Goal: Transaction & Acquisition: Purchase product/service

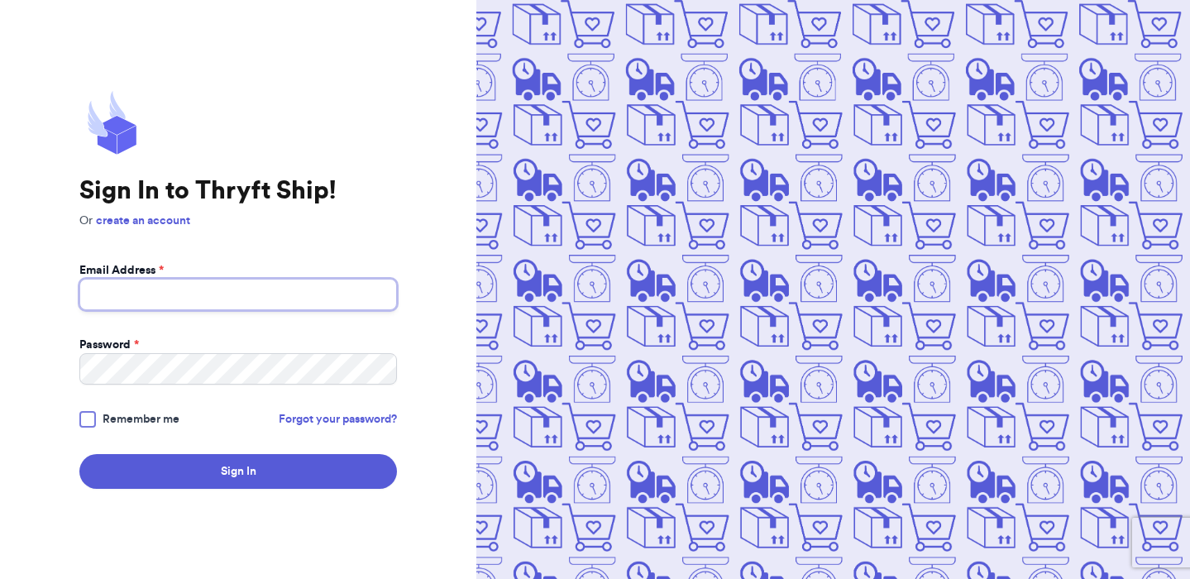
type input "lolebyki@gmail.com"
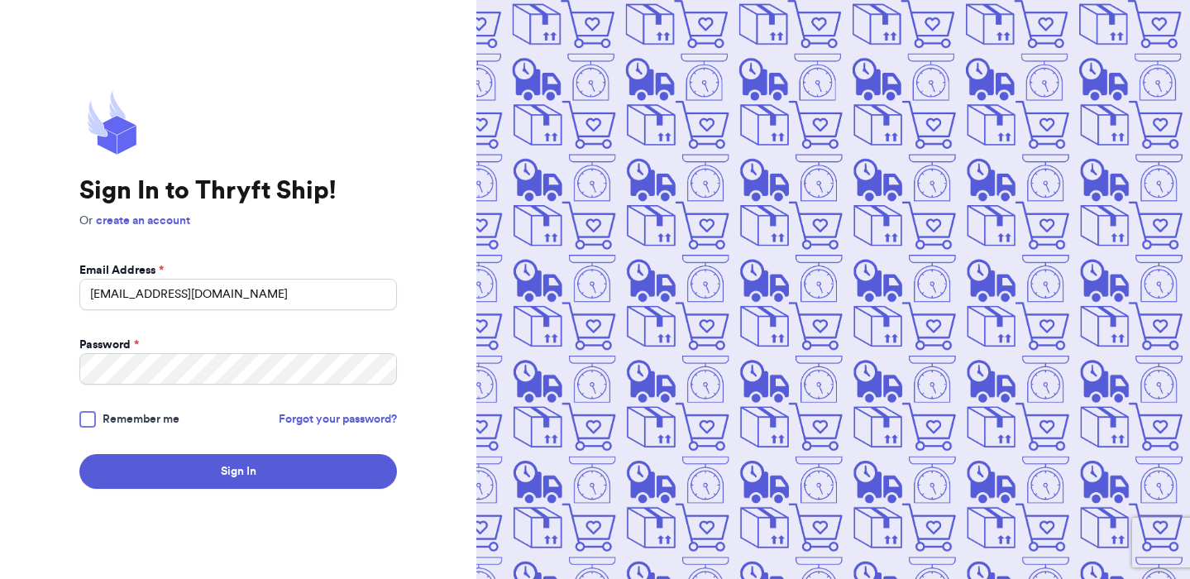
click at [83, 422] on div at bounding box center [87, 419] width 17 height 17
click at [0, 0] on input "Remember me" at bounding box center [0, 0] width 0 height 0
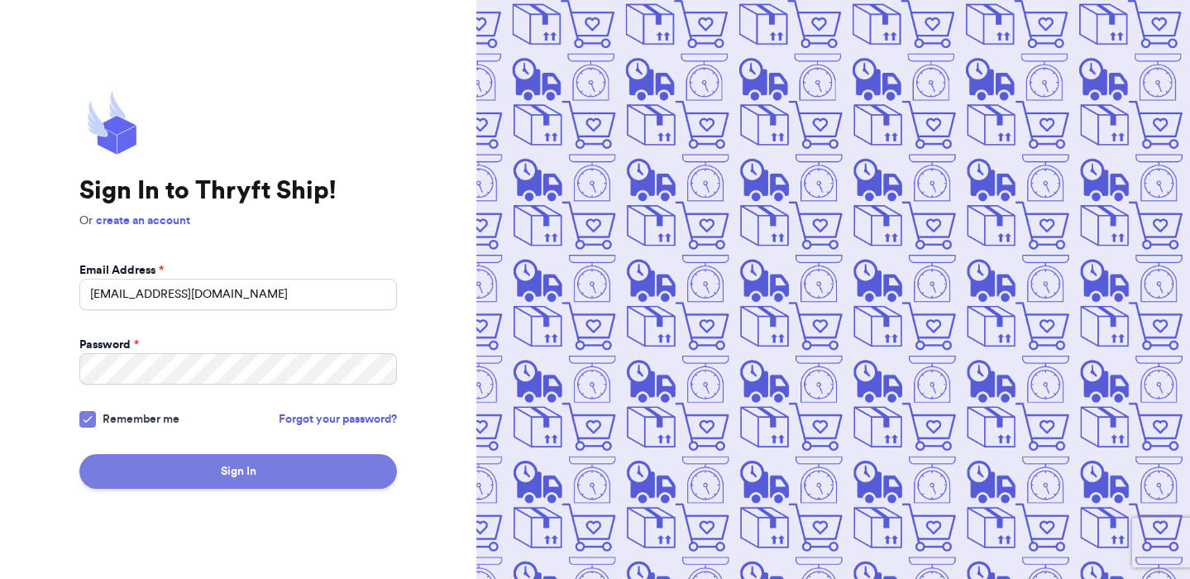
click at [180, 487] on button "Sign In" at bounding box center [237, 471] width 317 height 35
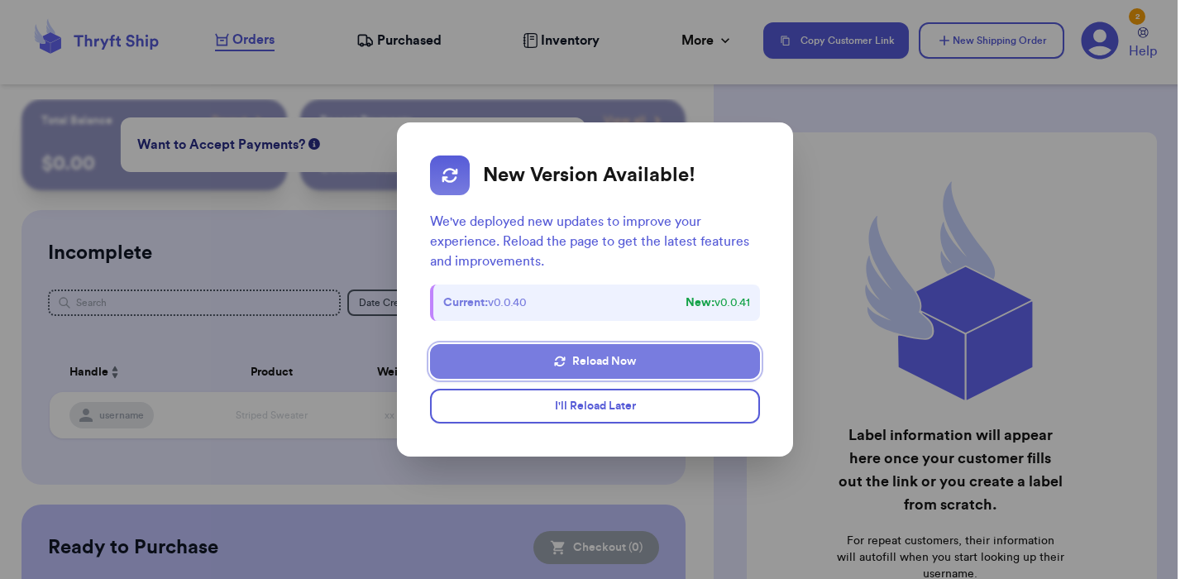
click at [547, 355] on button "Reload Now" at bounding box center [595, 361] width 331 height 35
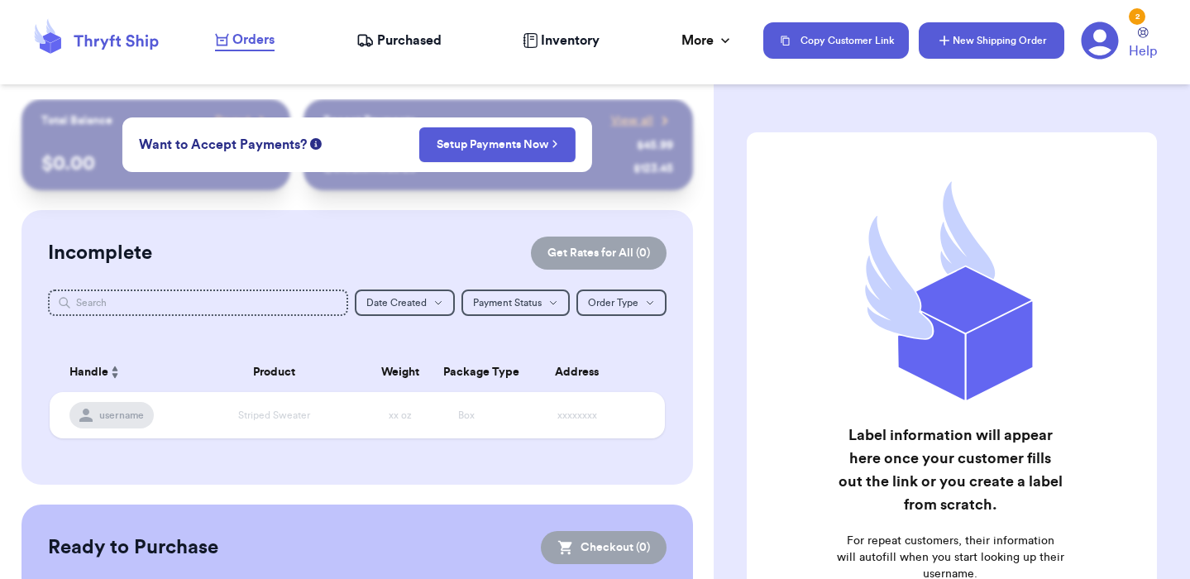
click at [944, 45] on icon "button" at bounding box center [944, 41] width 10 height 10
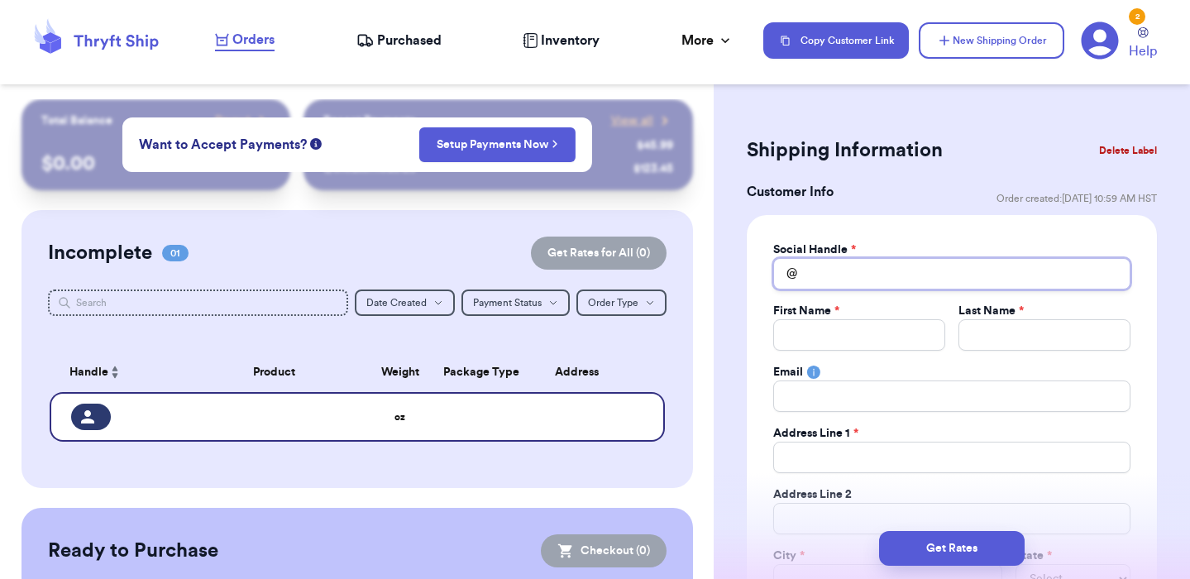
click at [862, 267] on input "Total Amount Paid" at bounding box center [951, 273] width 357 height 31
type input "S"
type input "Sa"
type input "Sar"
type input "[PERSON_NAME]"
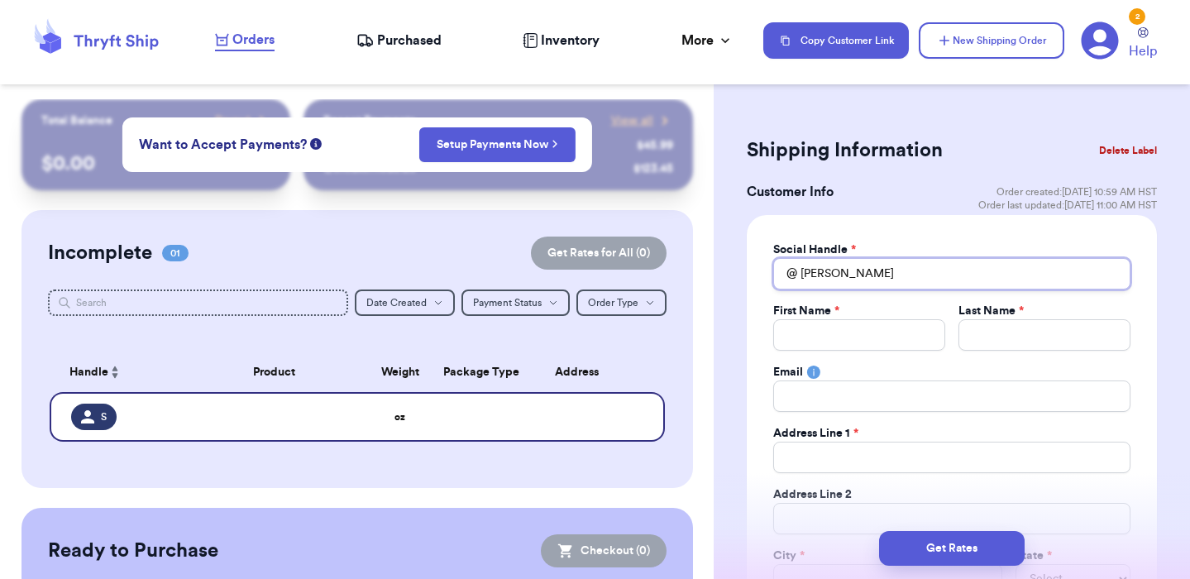
type input "[PERSON_NAME]"
type input "Sar"
type input "[PERSON_NAME]"
type input "SaraY"
type input "SaraYa"
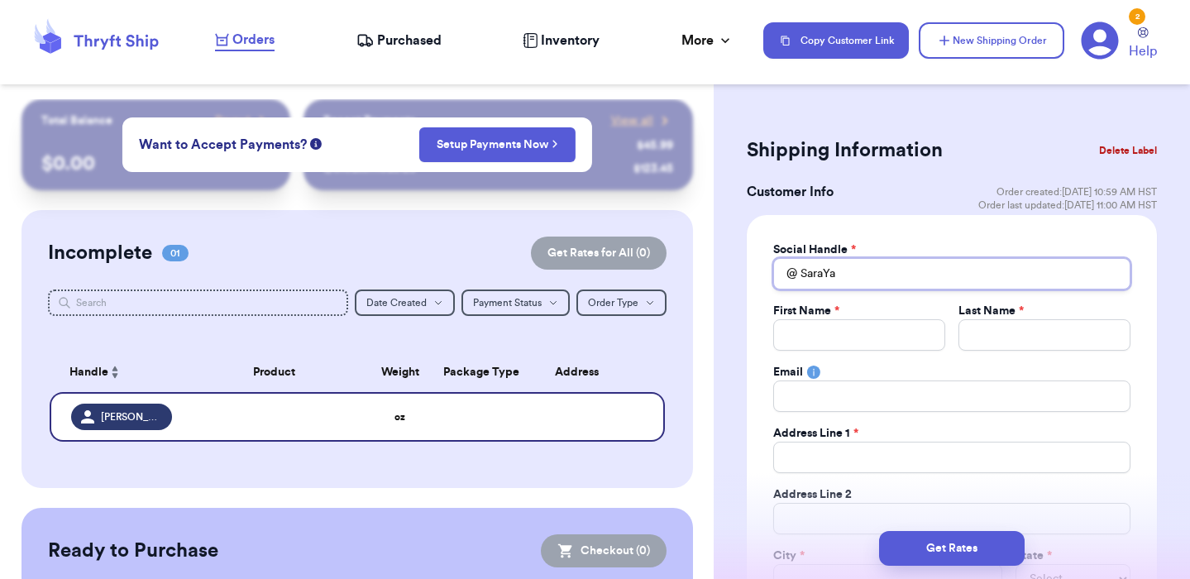
type input "SaraYaa"
type input "SaraYa"
type input "SaraYam"
type input "SaraYama"
type input "SaraYamam"
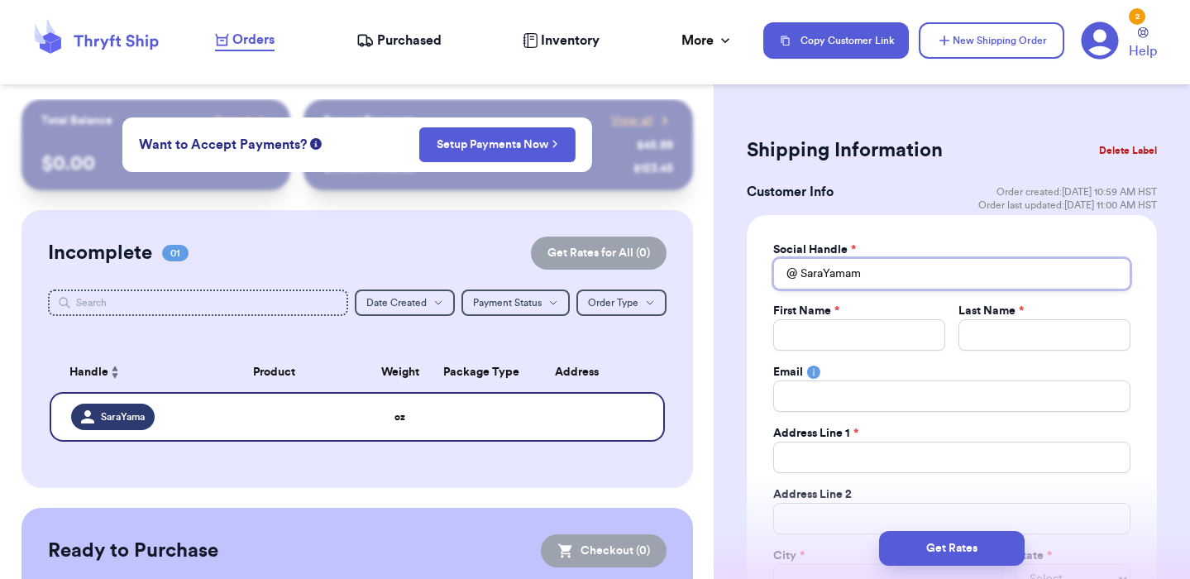
type input "SaraYamamo"
type input "SaraYamamot"
type input "SaraYamamoto"
type input "S"
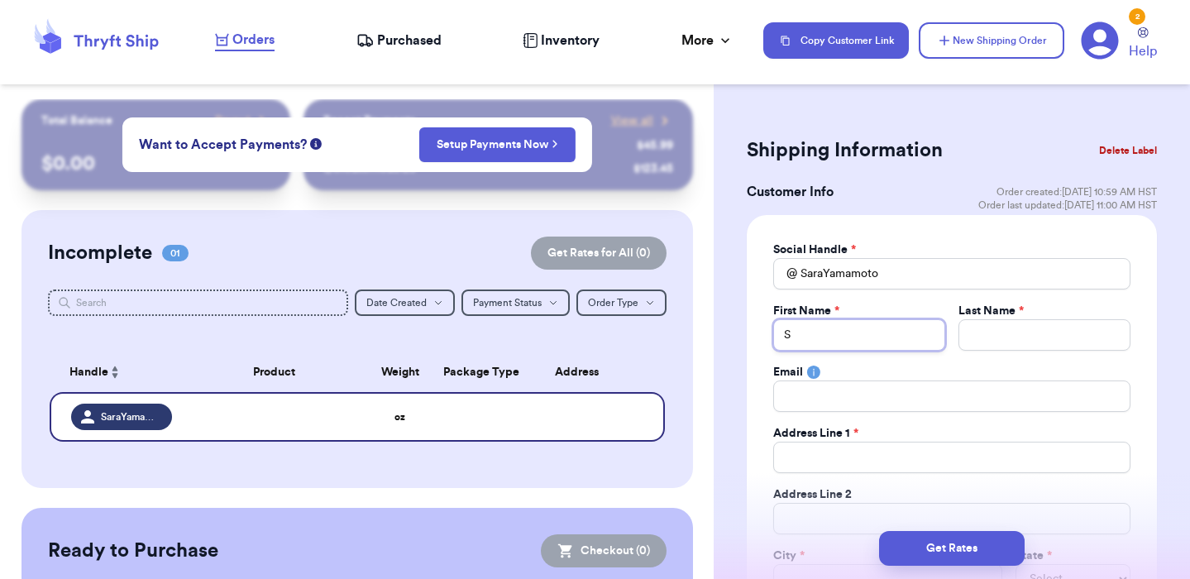
type input "Sr"
type input "S"
type input "Sa"
type input "Sar"
type input "[PERSON_NAME]"
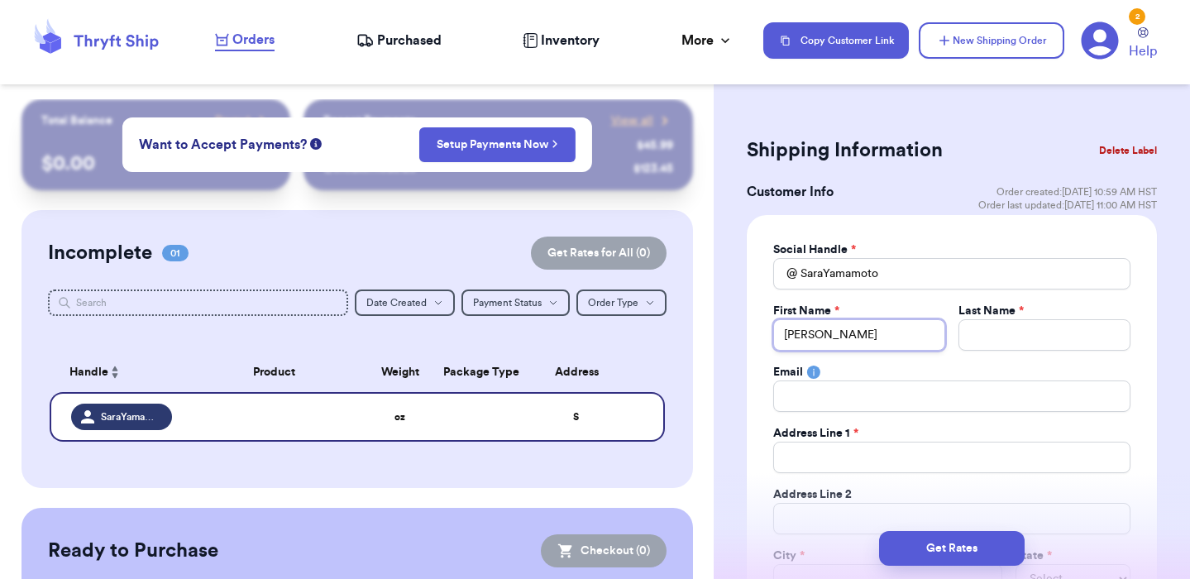
type input "[PERSON_NAME]"
type input "Y"
type input "Ya"
type input "Yam"
type input "Yama"
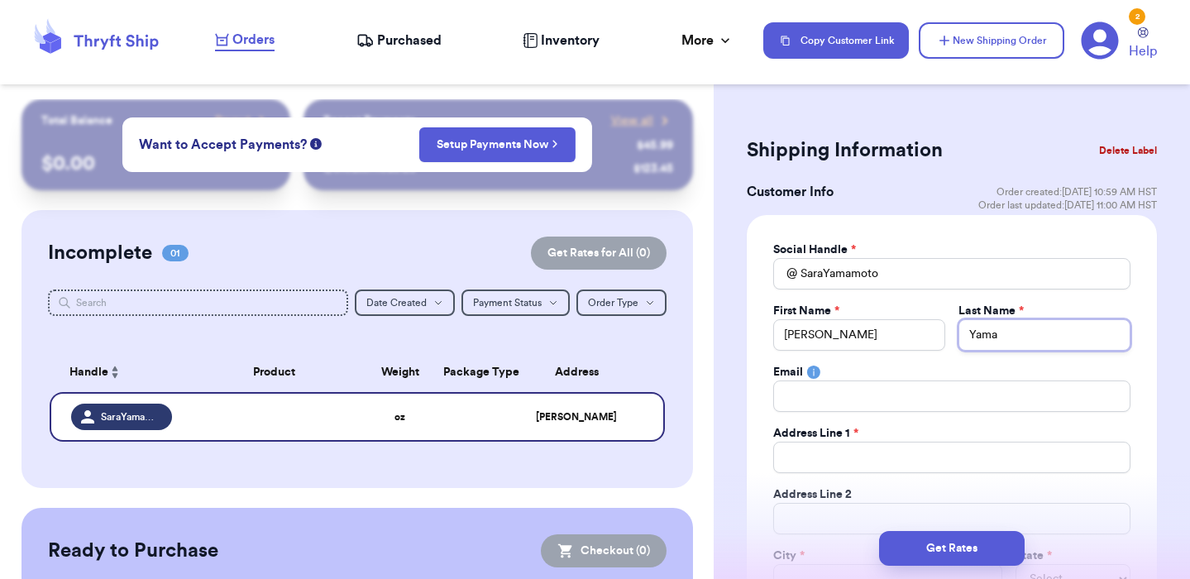
type input "Yamam"
type input "Yamamo"
type input "Yamamot"
type input "[PERSON_NAME]"
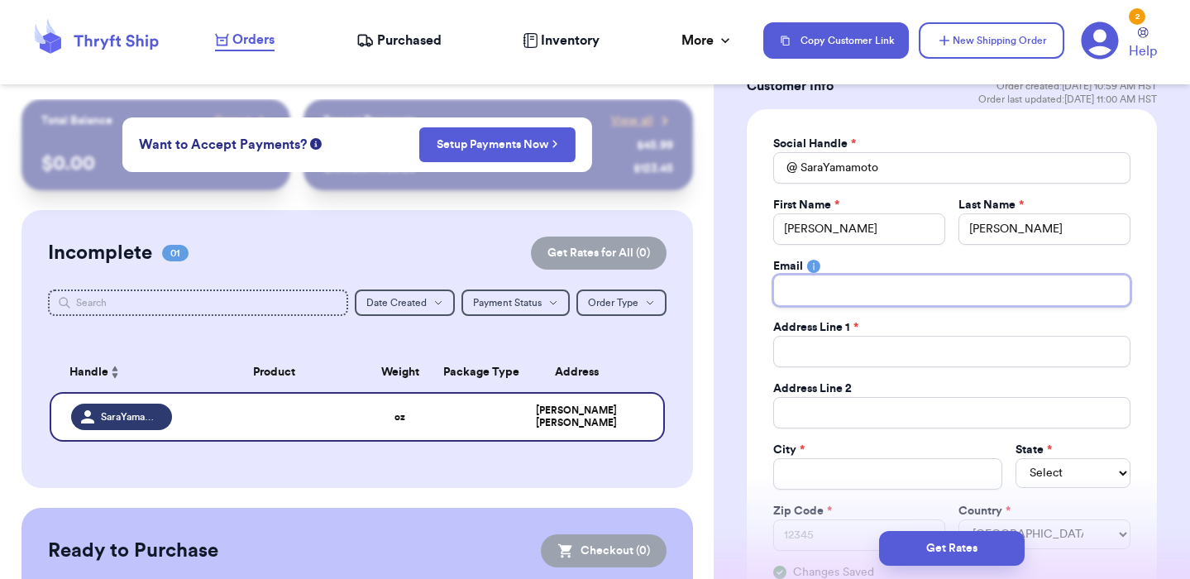
scroll to position [110, 0]
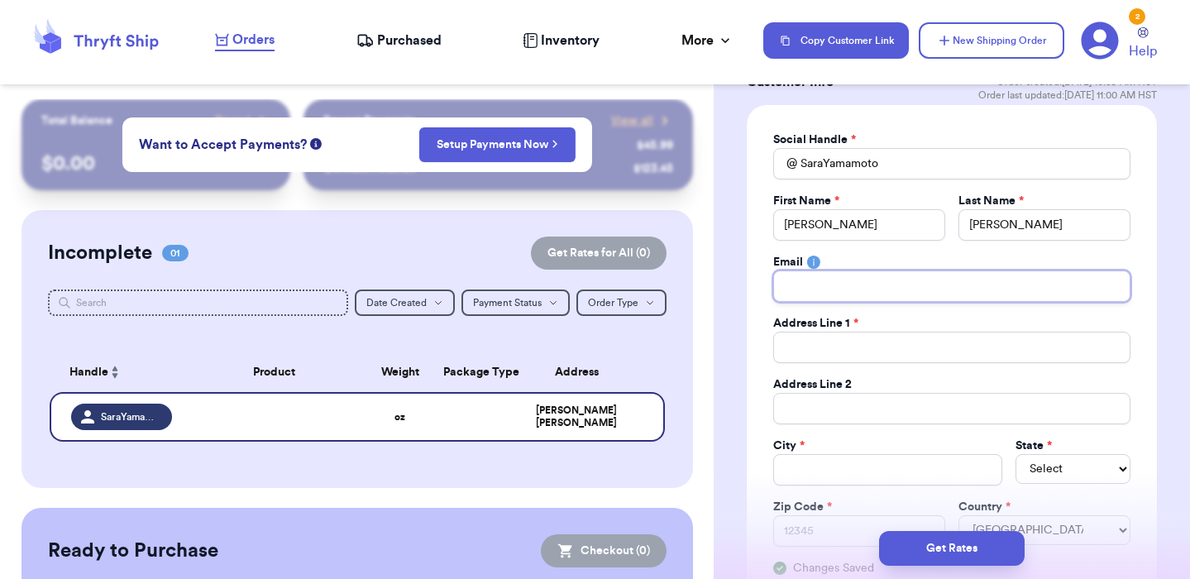
type input "1"
type input "13"
type input "139"
type input "1392"
type input "139"
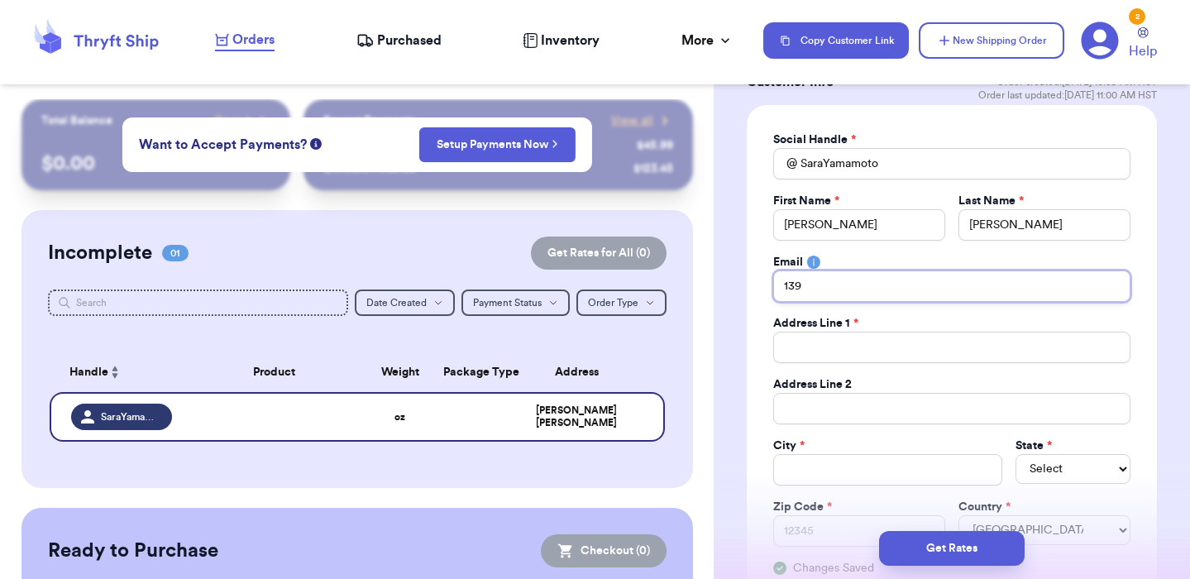
type input "1391"
type input "1391 K"
type input "1391 Ka"
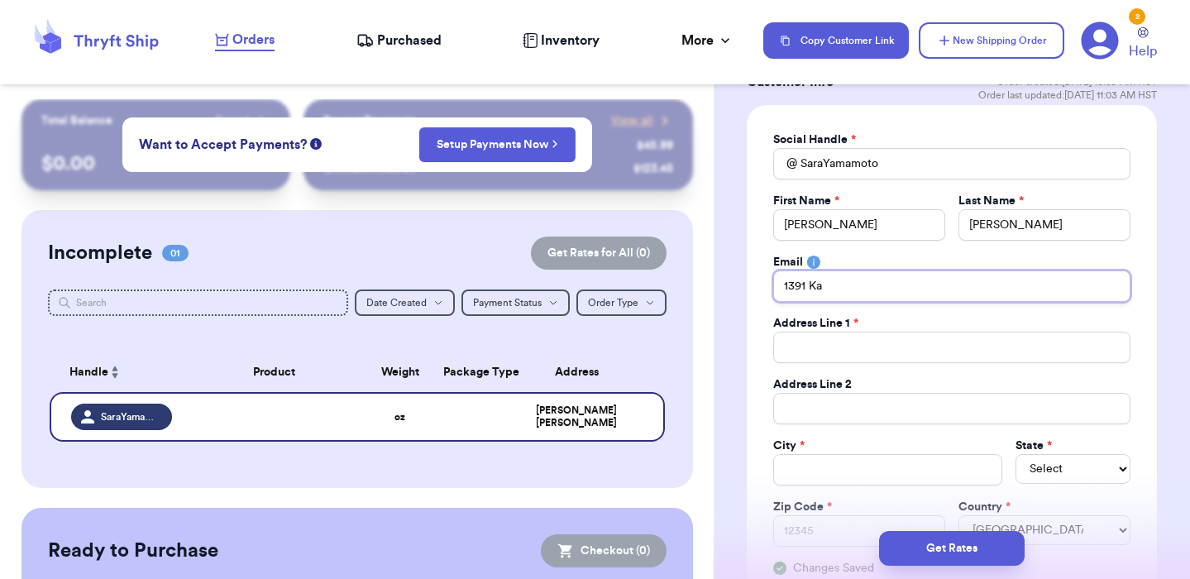
type input "1391 Kap"
type input "1391 Kapi"
type input "1391 Kapio"
type input "1391 Kapiol"
type input "1391 [GEOGRAPHIC_DATA]"
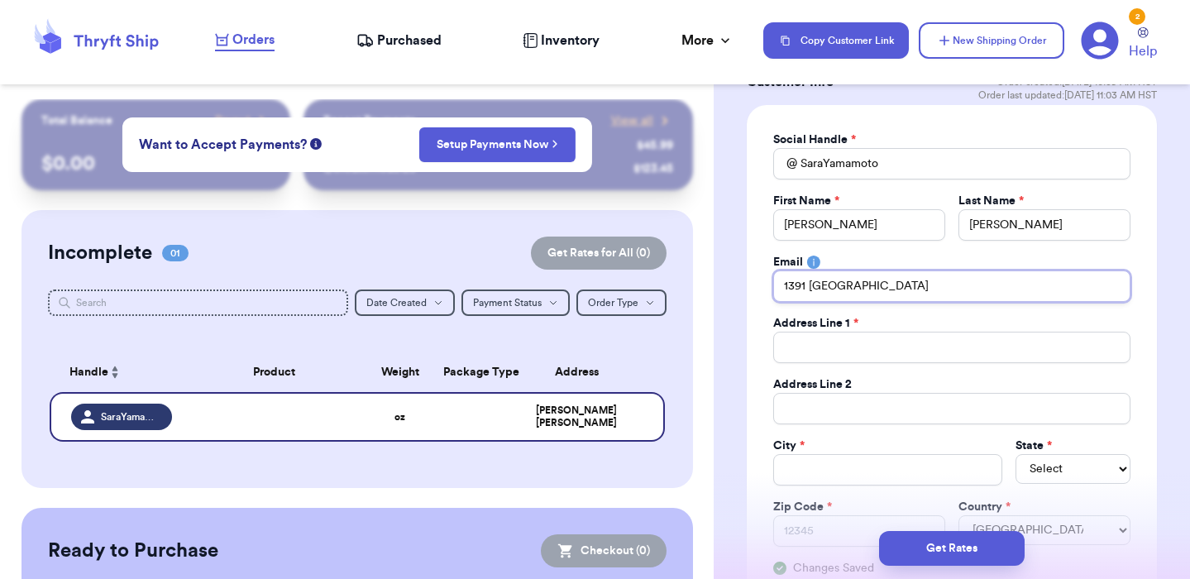
type input "1391 Kapiolan"
type input "1391 Kapiolani"
type input "1391 Kapiolani B"
type input "1391 Kapiolani Bl"
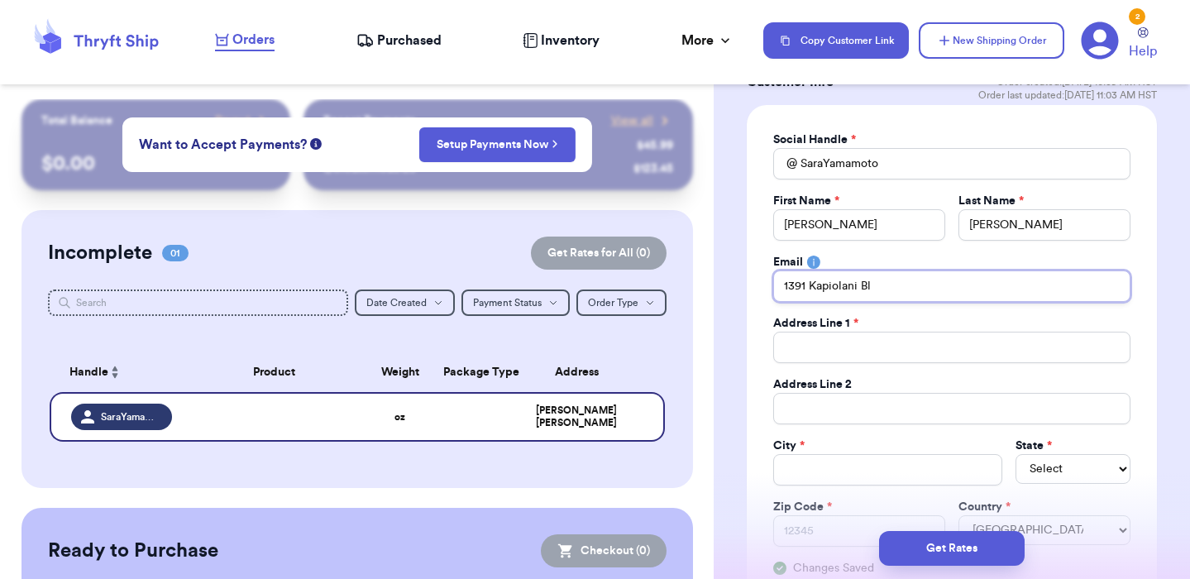
type input "[STREET_ADDRESS]"
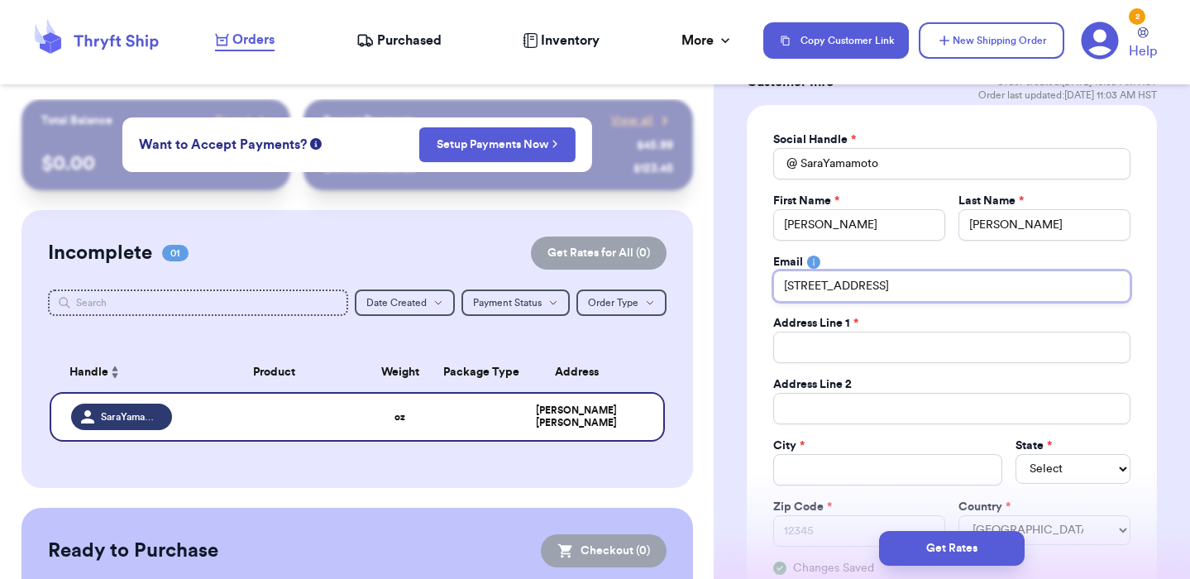
type input "1391 Kapiolani Bl"
type input "1391 Kapiolani B"
type input "1391 Kapiolani"
type input "1391 Kapiolan"
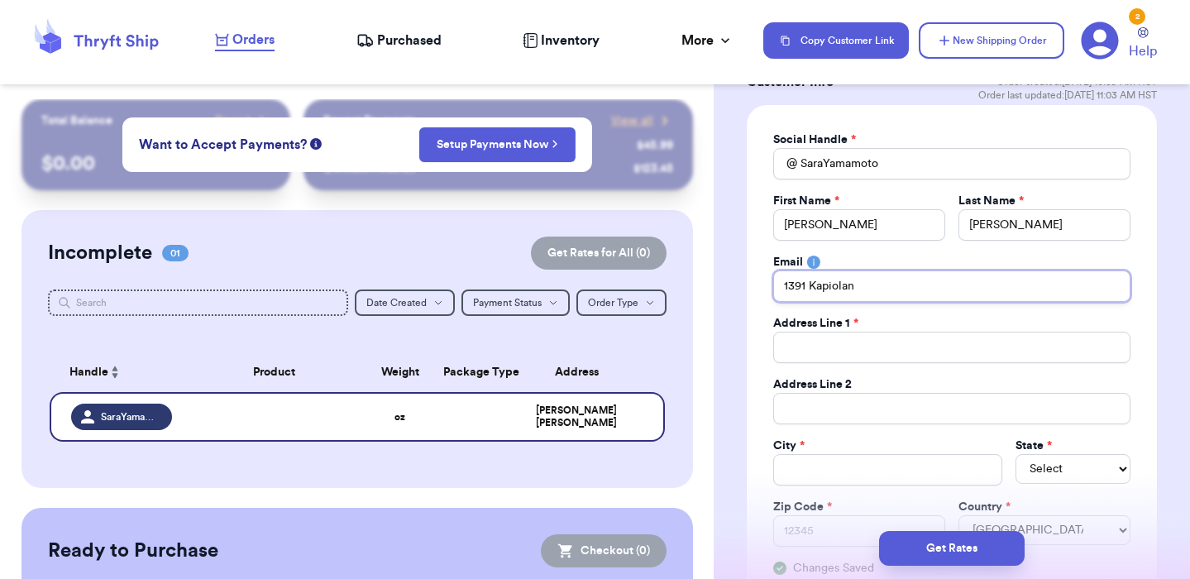
type input "1391 [GEOGRAPHIC_DATA]"
type input "1391 Kapiol"
type input "1391 Kapio"
type input "1391 Kapi"
type input "1391 Kap"
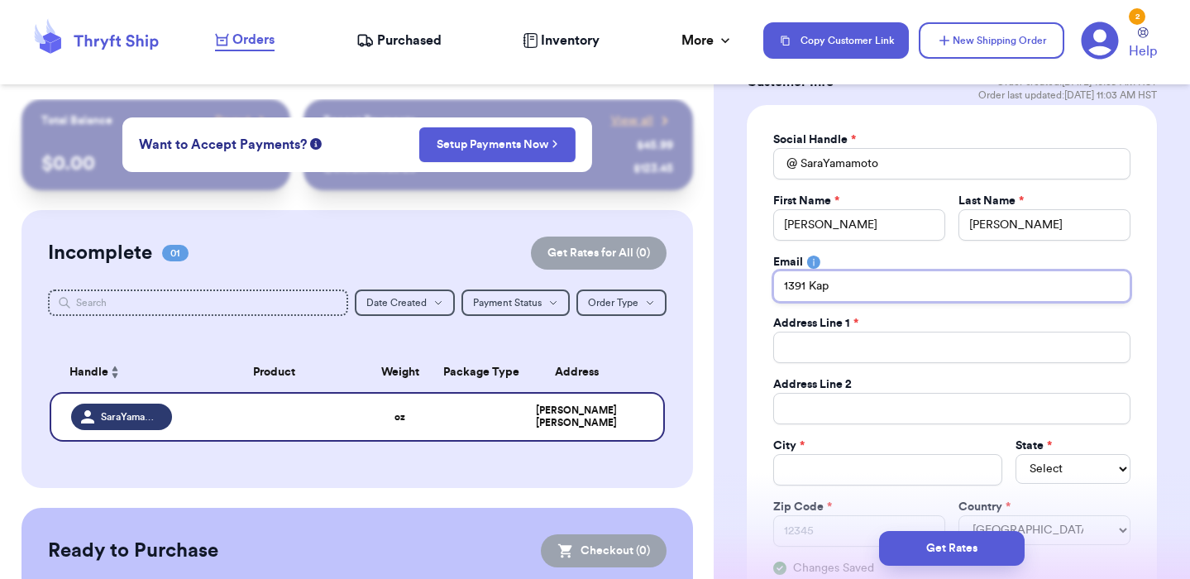
type input "1391 Ka"
type input "1391 K"
type input "1391"
type input "139"
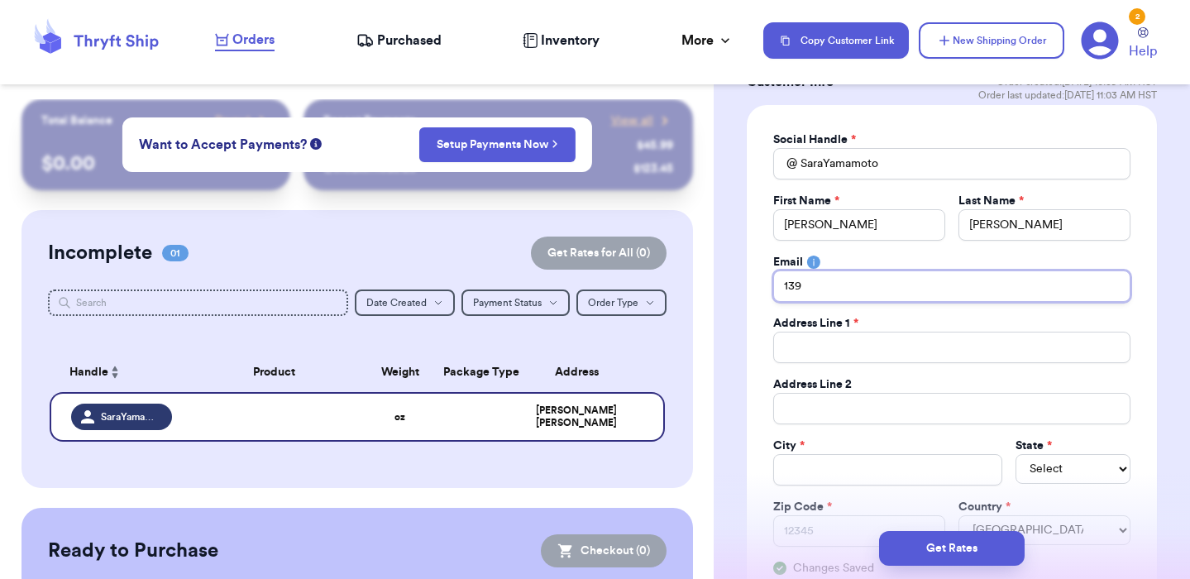
type input "13"
type input "1"
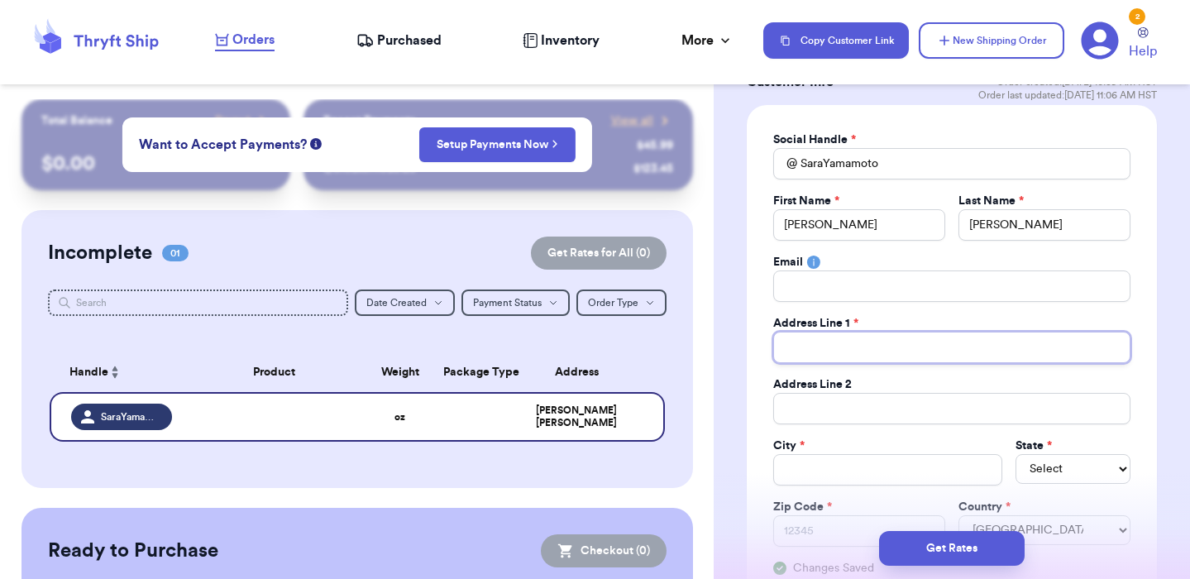
type input "1"
type input "13"
type input "139"
type input "1391"
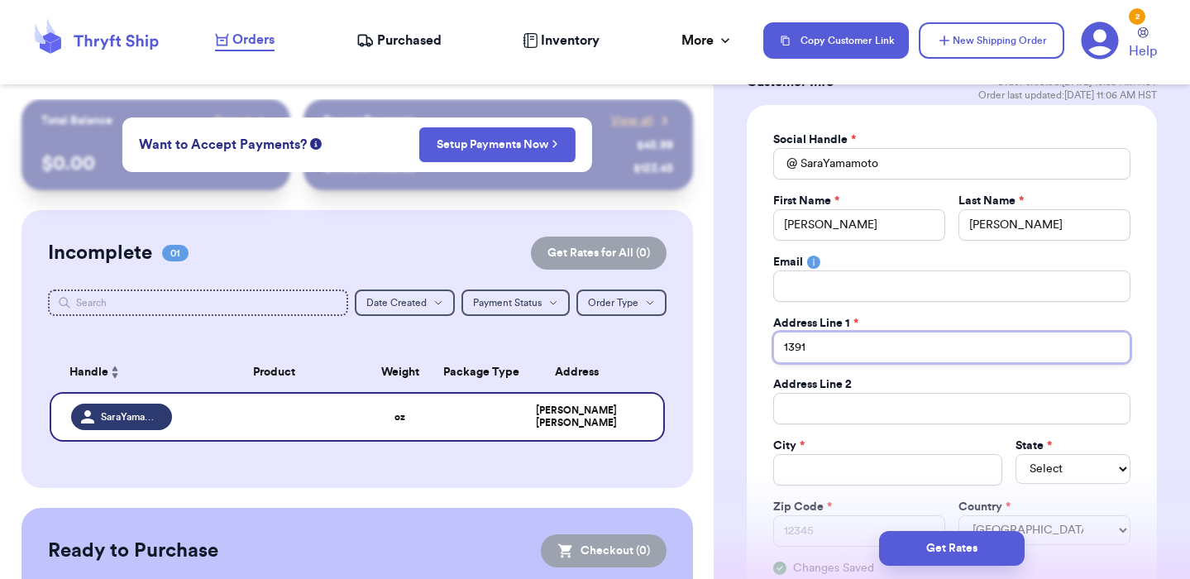
type input "1391 K"
type input "1391 Ka"
type input "1391 Kap"
type input "1391 Kapi"
type input "1391 Kapio"
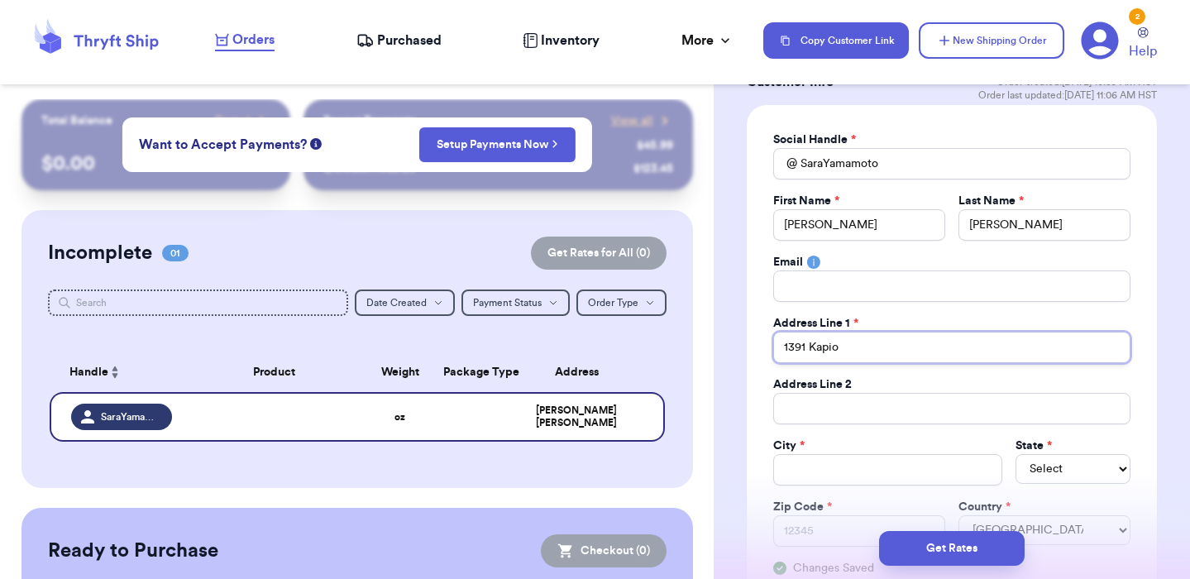
type input "1391 Kapiol"
type input "1391 [GEOGRAPHIC_DATA]"
type input "1391 Kapiolan"
type input "1391 Kapiolani"
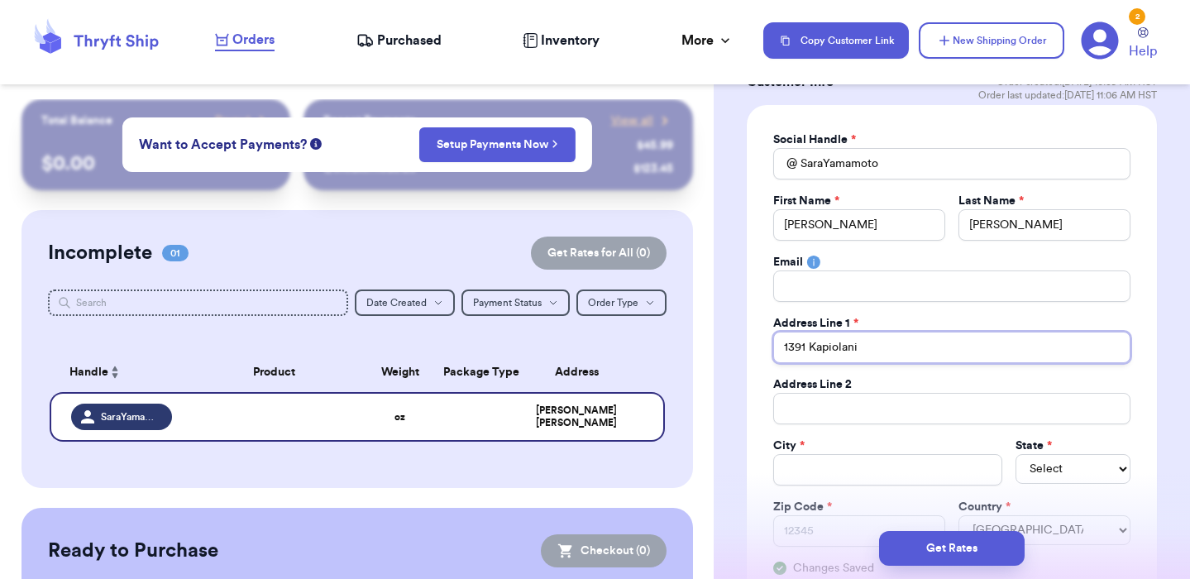
type input "1391 Kapiolani B"
type input "1391 Kapiolani Bl"
type input "[STREET_ADDRESS]"
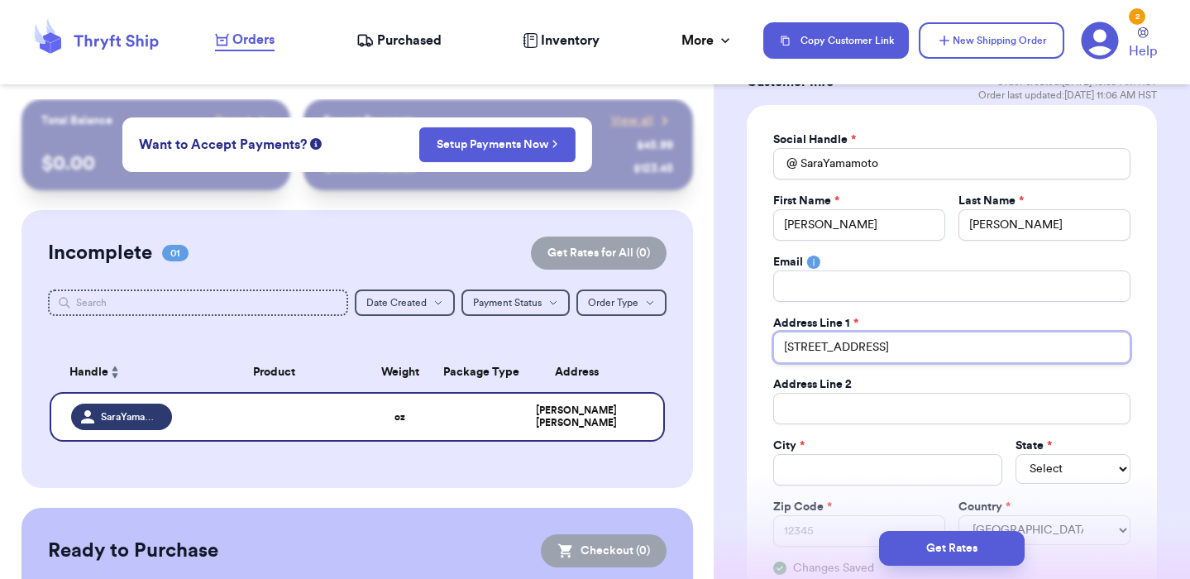
type input "[STREET_ADDRESS]"
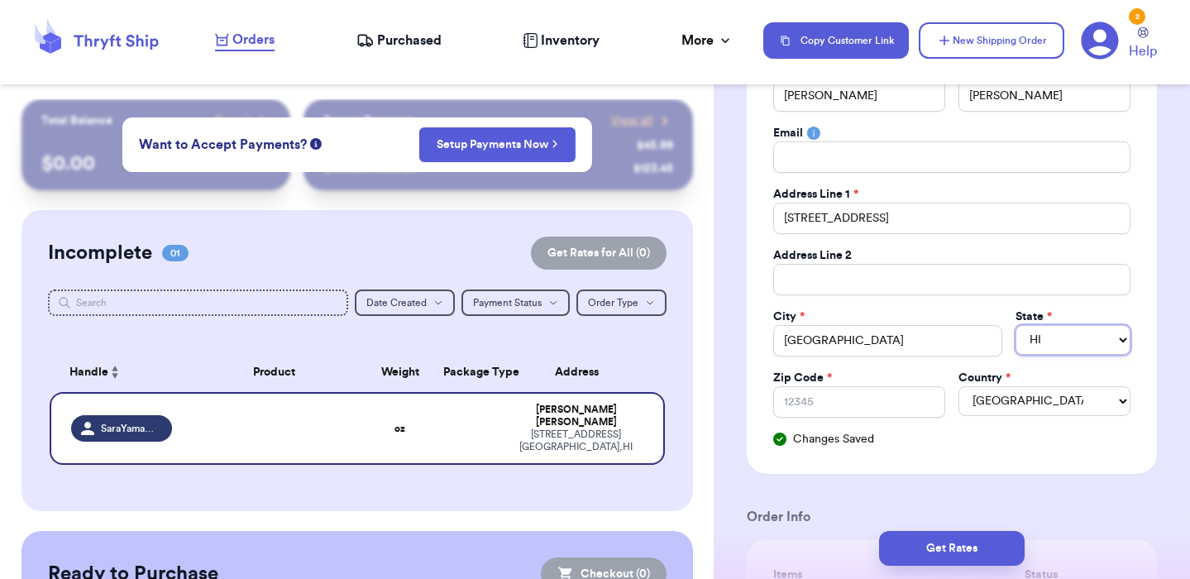
scroll to position [284, 0]
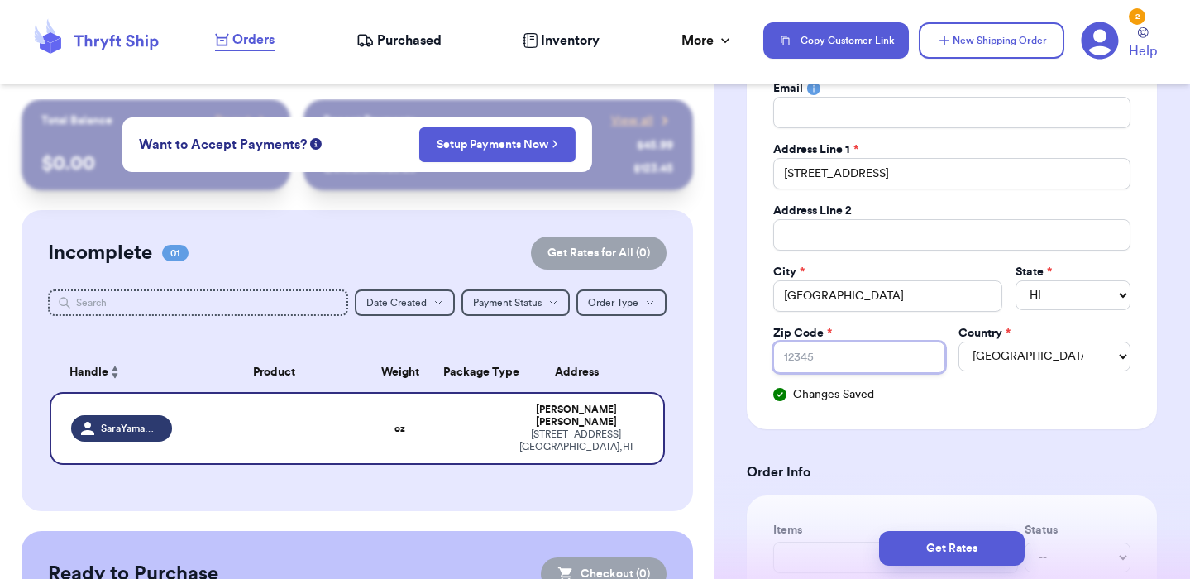
click at [825, 358] on input "Zip Code *" at bounding box center [859, 356] width 172 height 31
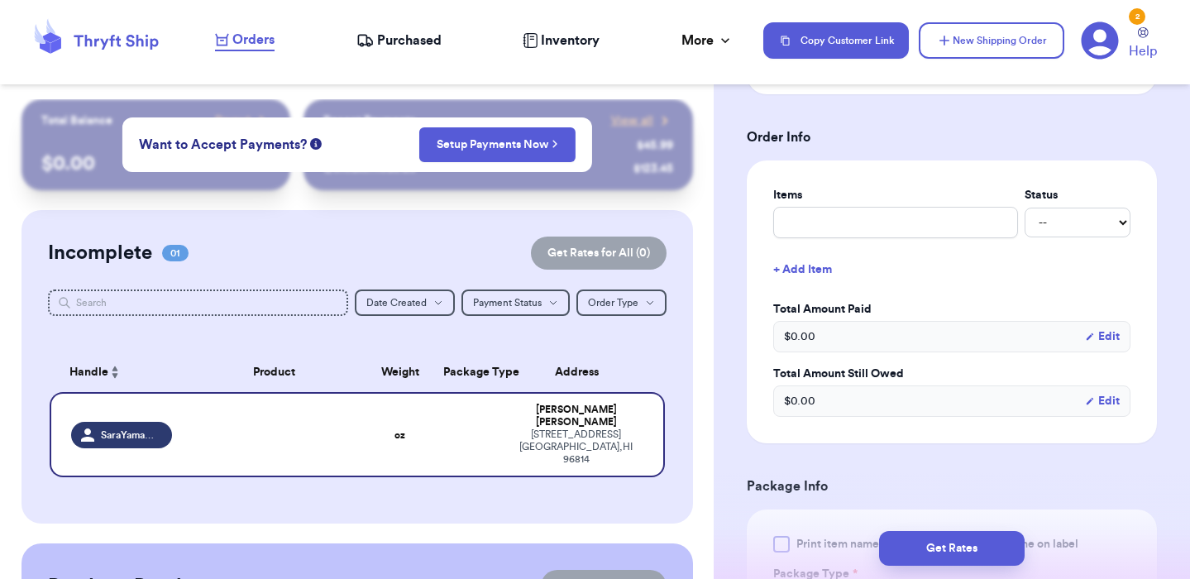
scroll to position [633, 0]
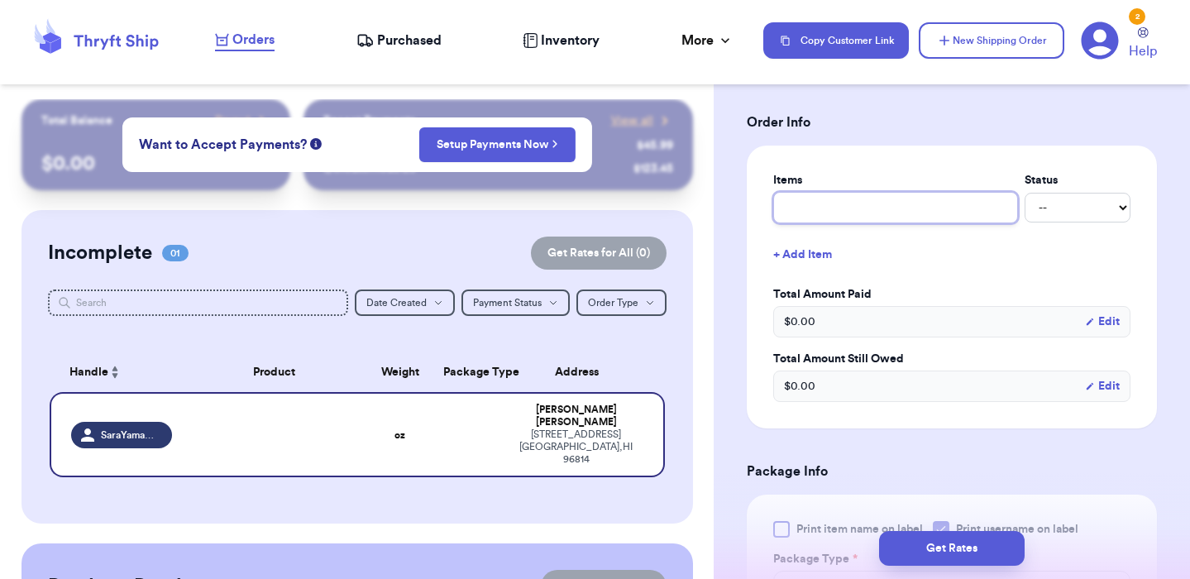
click at [894, 211] on input "text" at bounding box center [895, 207] width 245 height 31
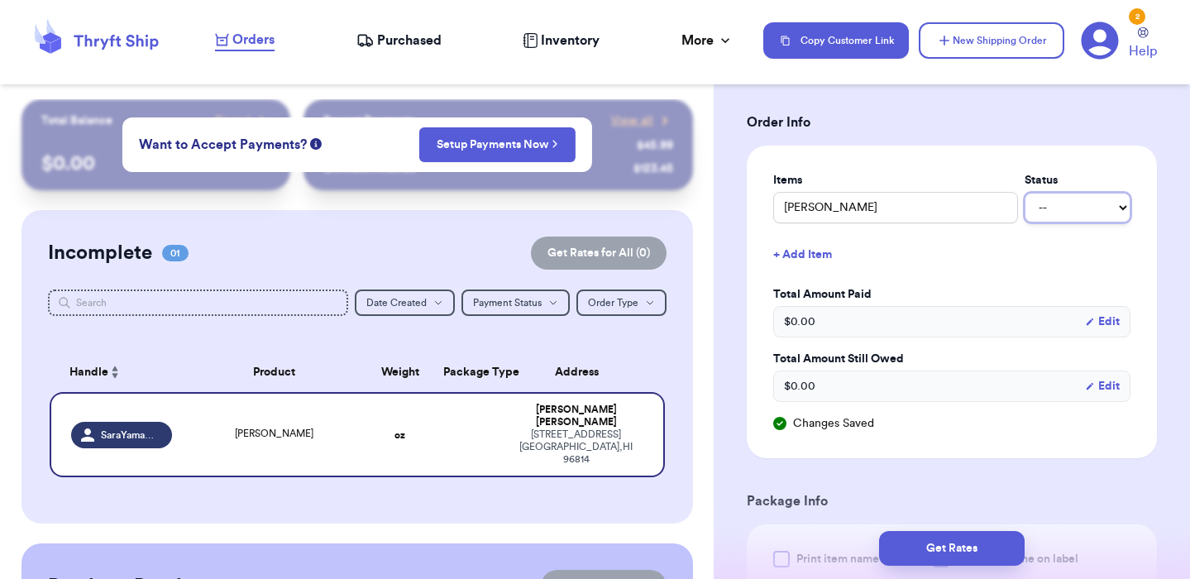
click at [1094, 208] on select "-- Paid Owes" at bounding box center [1077, 208] width 106 height 30
click at [1024, 193] on select "-- Paid Owes" at bounding box center [1077, 208] width 106 height 30
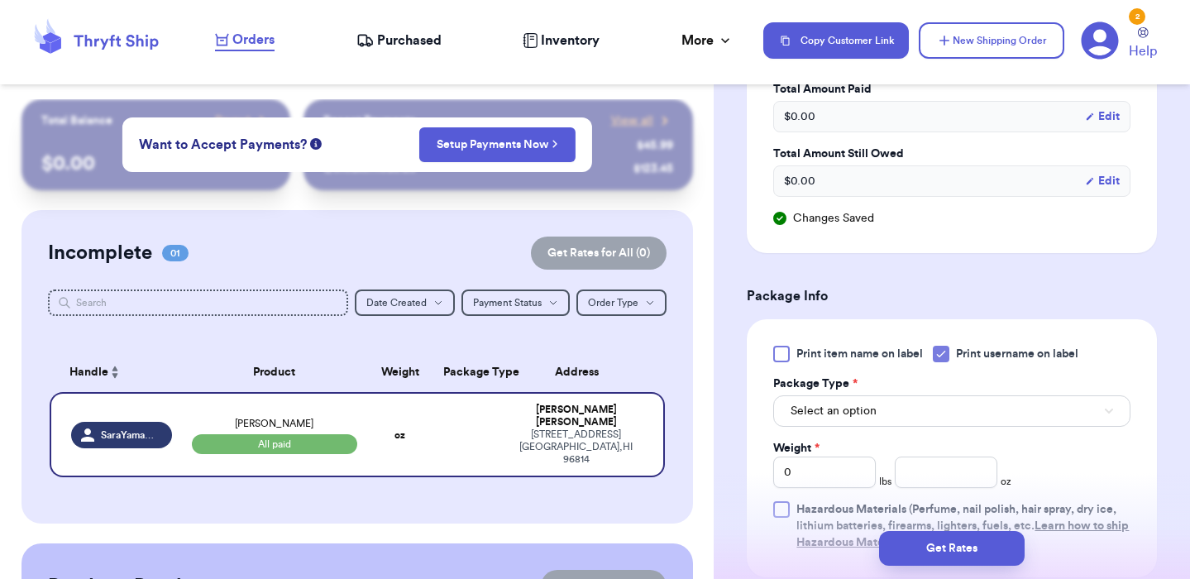
scroll to position [855, 0]
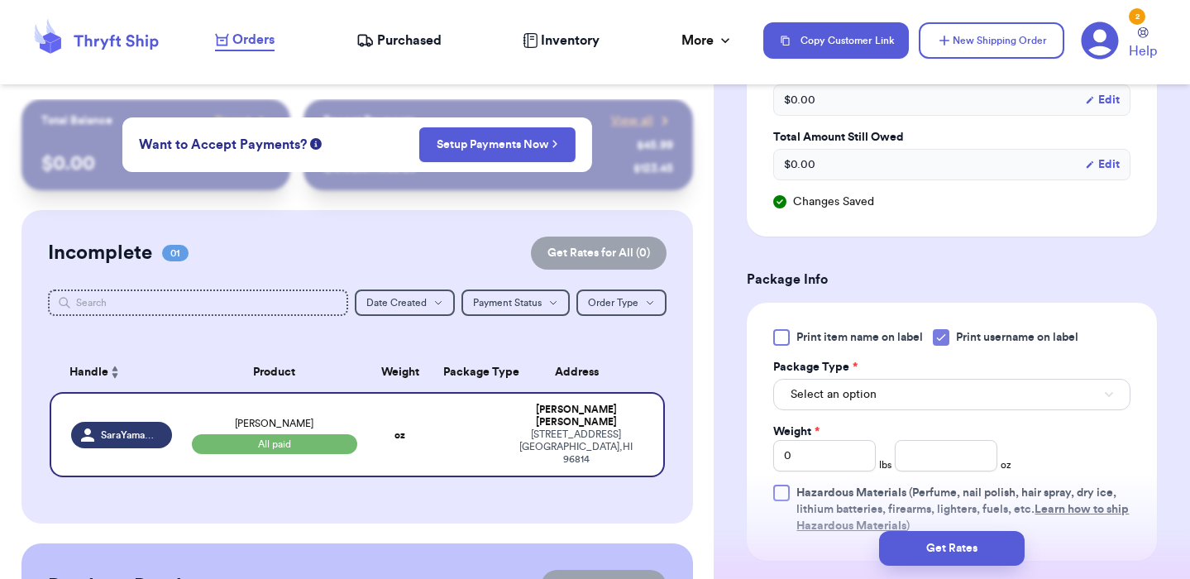
click at [943, 341] on icon at bounding box center [940, 337] width 13 height 13
click at [0, 0] on input "Print username on label" at bounding box center [0, 0] width 0 height 0
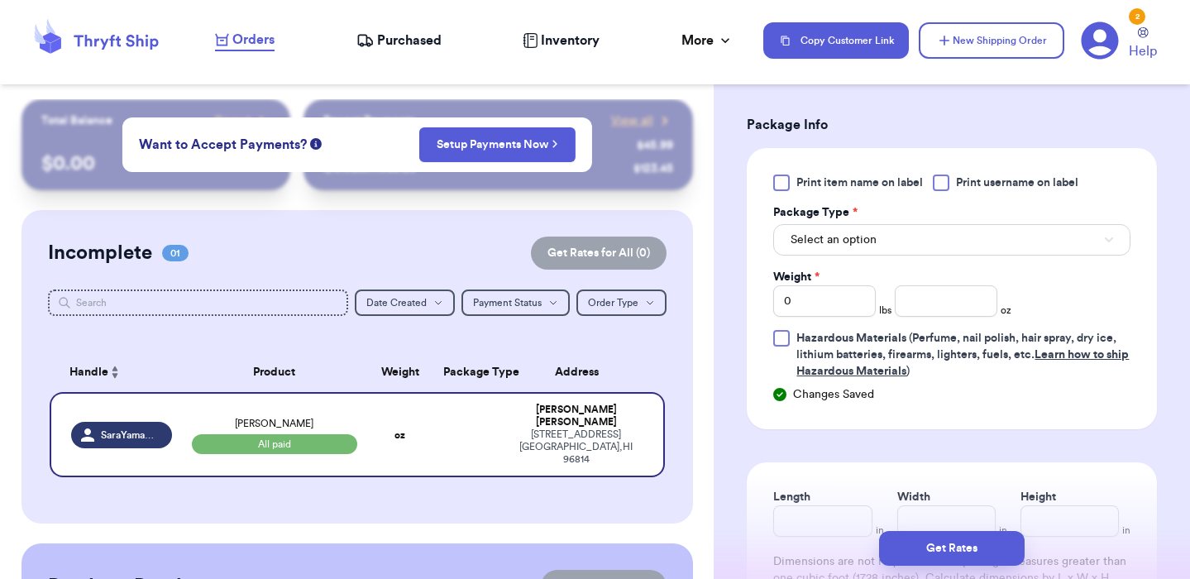
scroll to position [1011, 0]
click at [923, 243] on button "Select an option" at bounding box center [951, 237] width 357 height 31
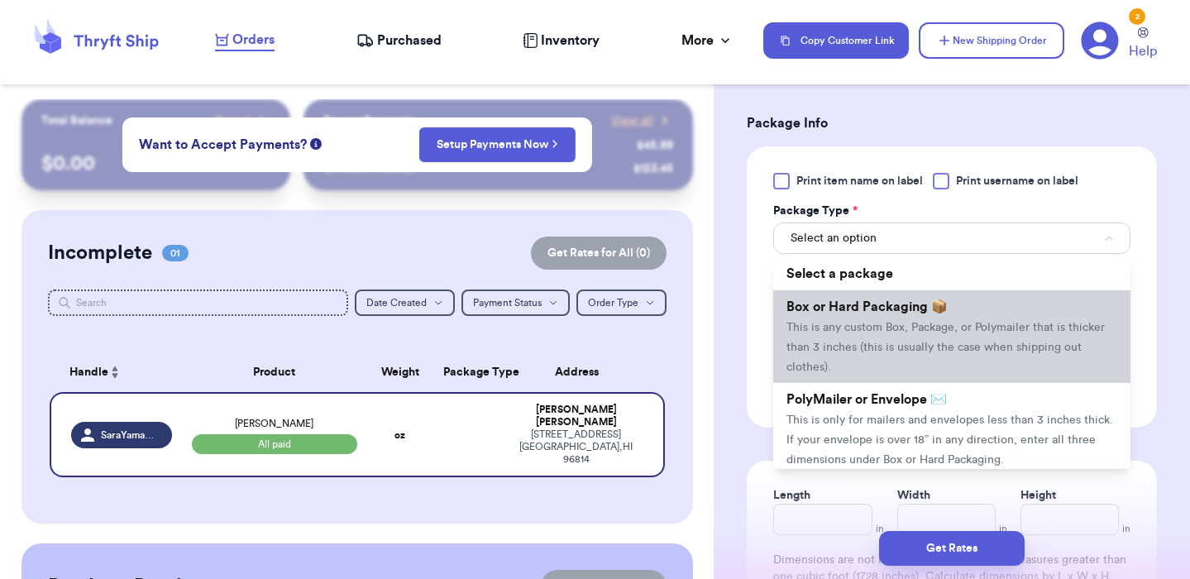
click at [913, 334] on span "This is any custom Box, Package, or Polymailer that is thicker than 3 inches (t…" at bounding box center [945, 347] width 318 height 51
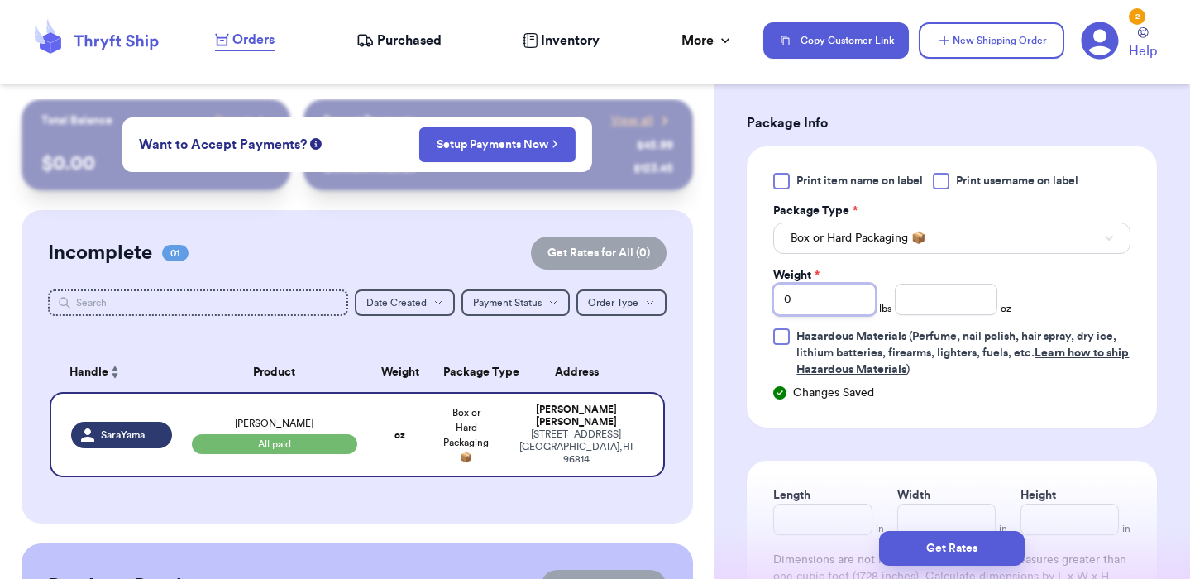
click at [832, 304] on input "0" at bounding box center [824, 299] width 103 height 31
click at [947, 293] on input "number" at bounding box center [945, 299] width 103 height 31
click at [1076, 294] on div "Print item name on label Print username on label Package Type * Box or Hard Pac…" at bounding box center [951, 275] width 357 height 205
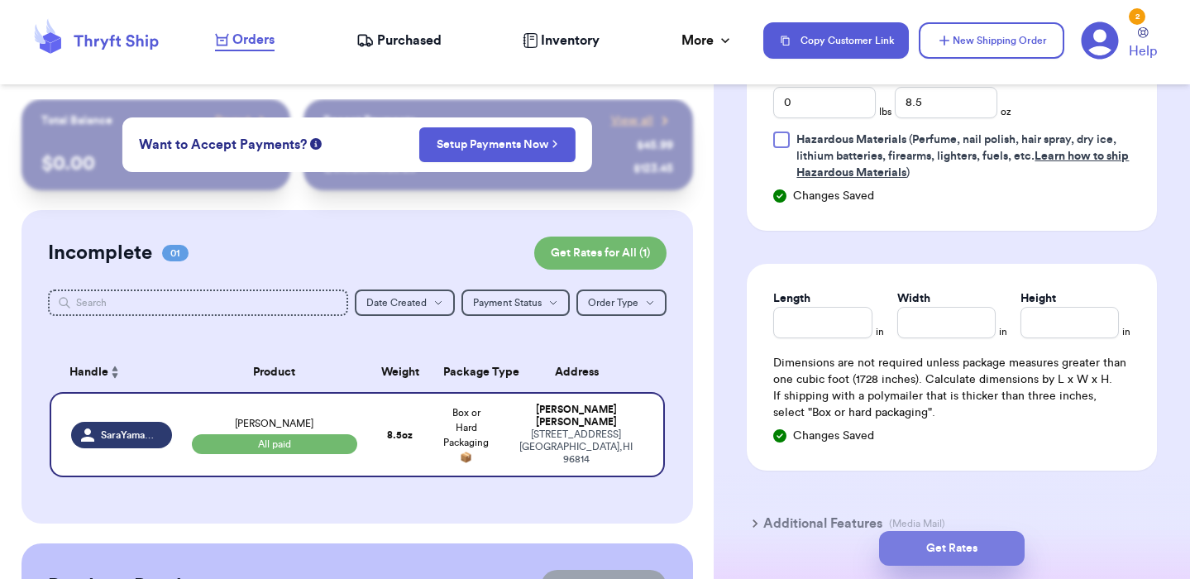
scroll to position [1220, 0]
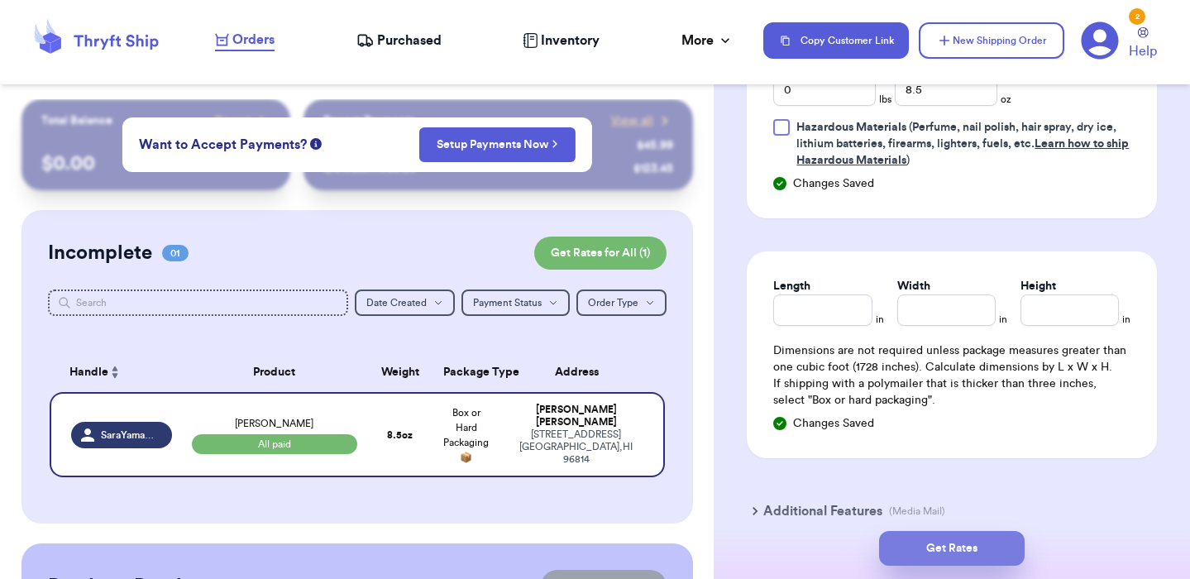
click at [952, 541] on button "Get Rates" at bounding box center [951, 548] width 145 height 35
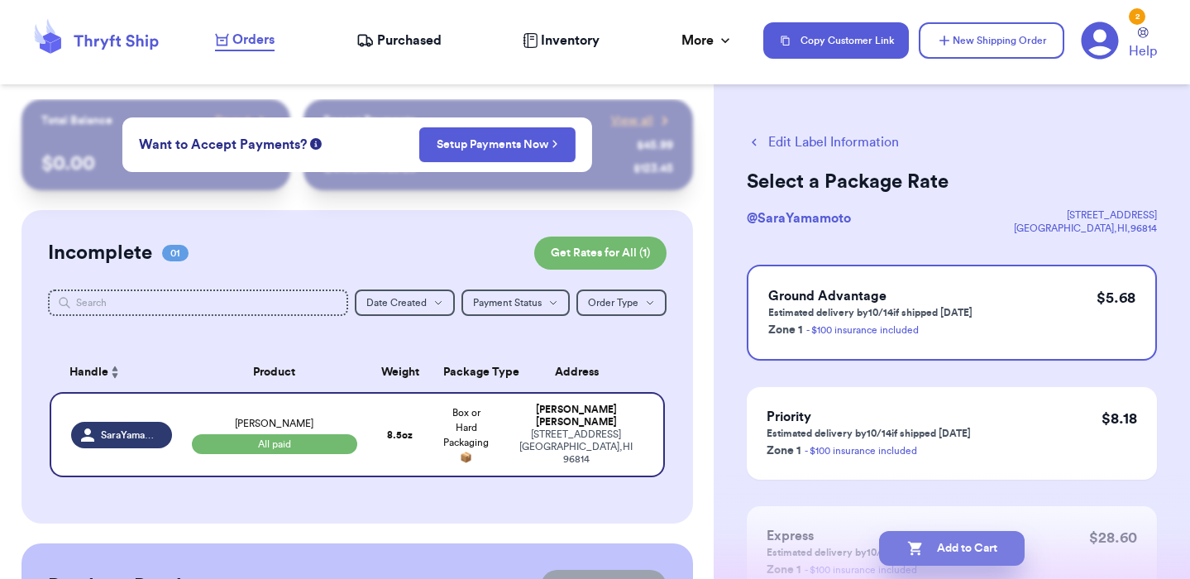
click at [938, 542] on button "Add to Cart" at bounding box center [951, 548] width 145 height 35
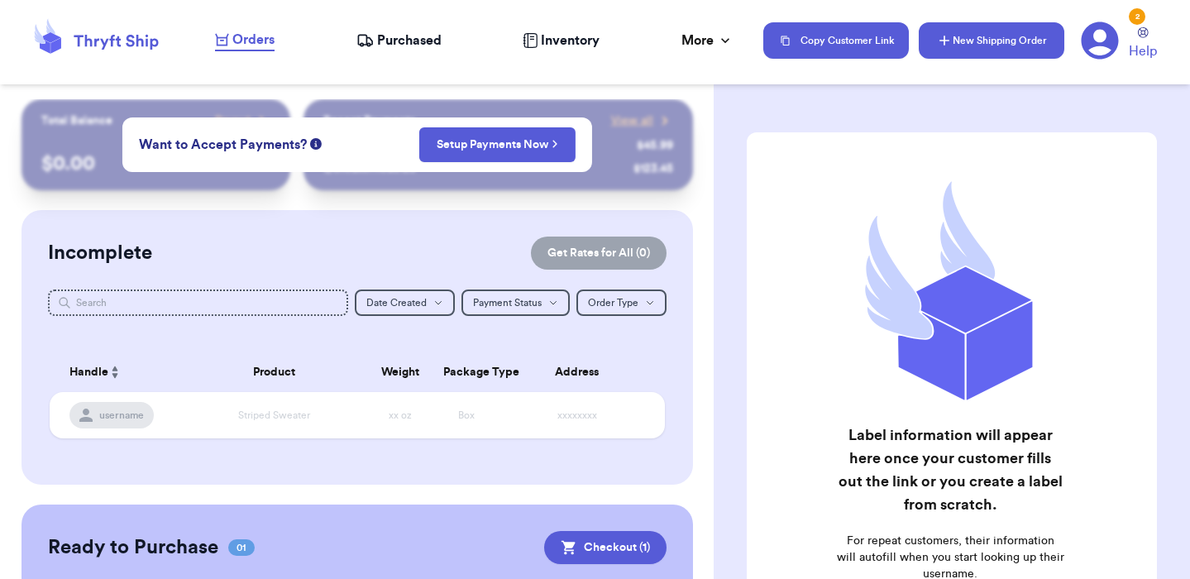
click at [952, 38] on icon "button" at bounding box center [944, 40] width 17 height 17
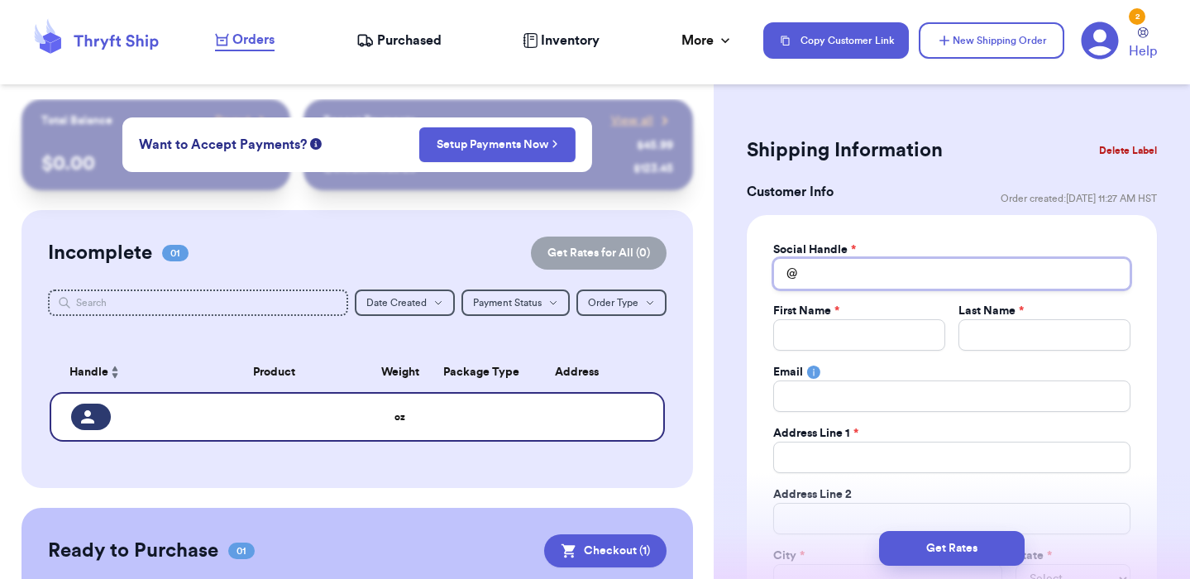
click at [837, 272] on input "Total Amount Paid" at bounding box center [951, 273] width 357 height 31
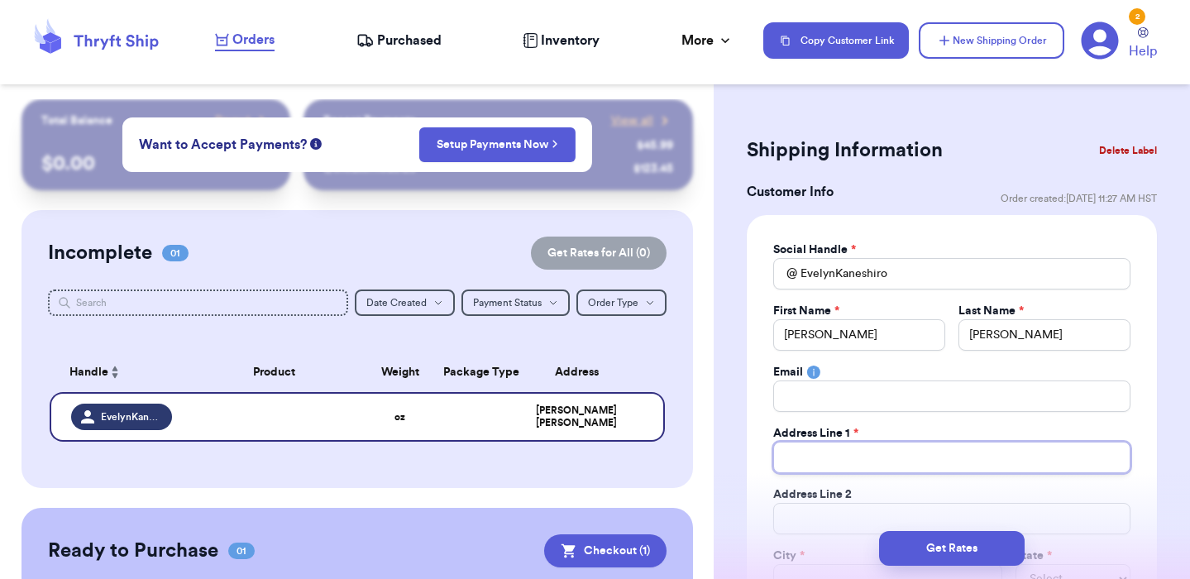
click at [861, 461] on input "Total Amount Paid" at bounding box center [951, 456] width 357 height 31
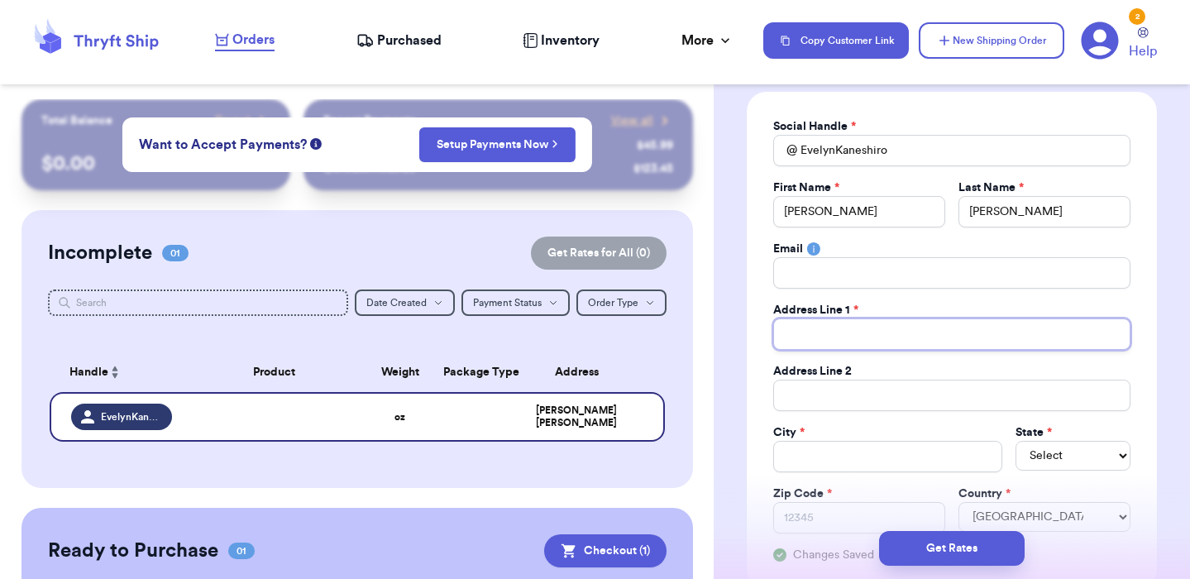
scroll to position [136, 0]
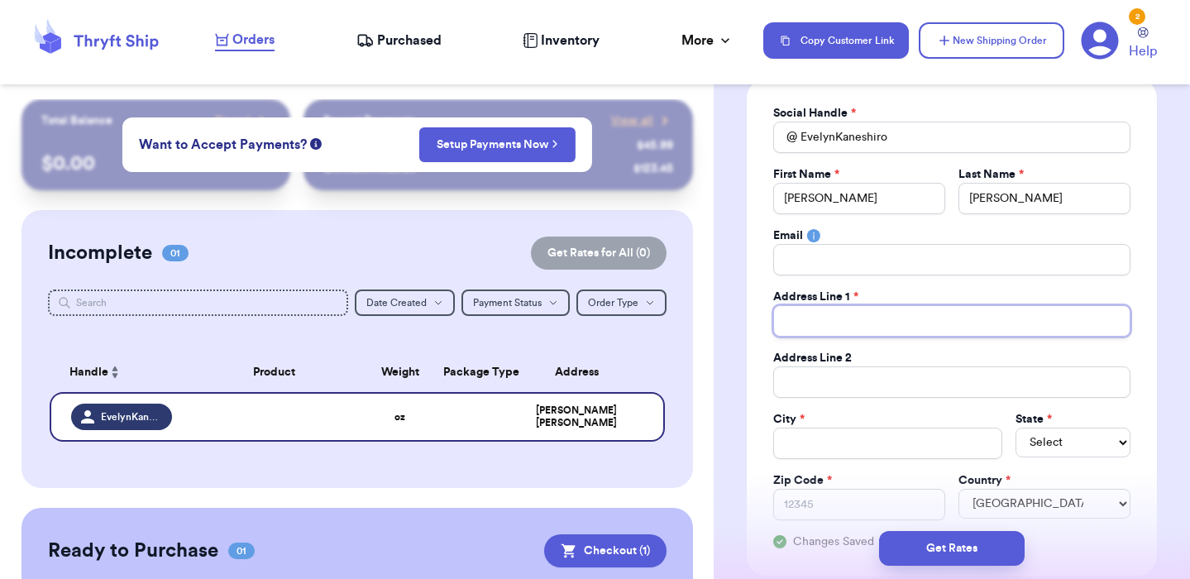
paste input "[STREET_ADDRESS]"
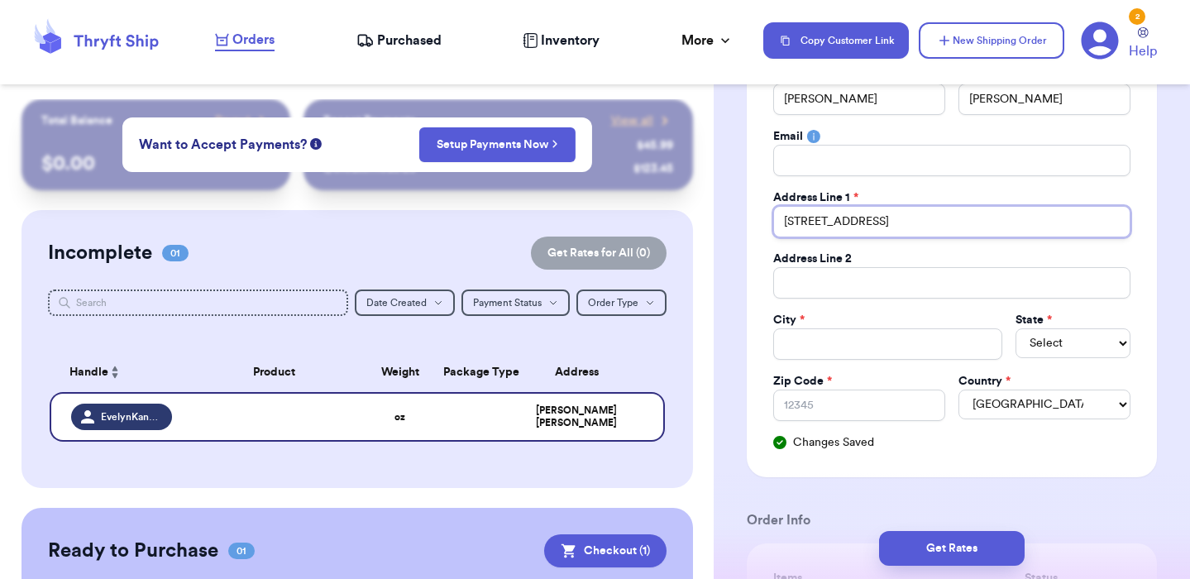
scroll to position [238, 0]
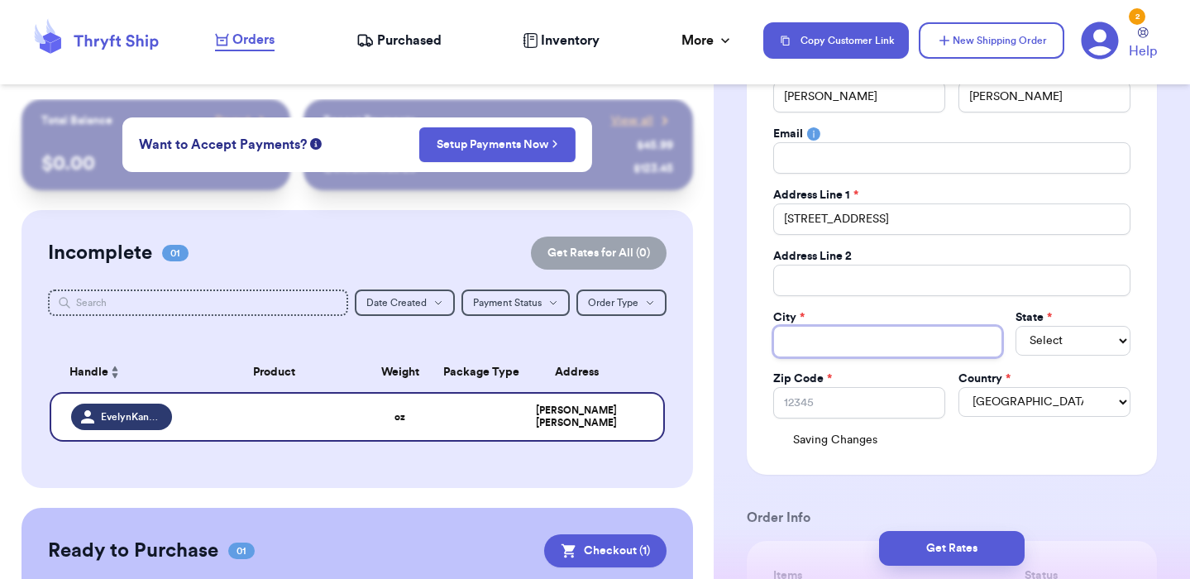
click at [831, 355] on input "Total Amount Paid" at bounding box center [887, 341] width 229 height 31
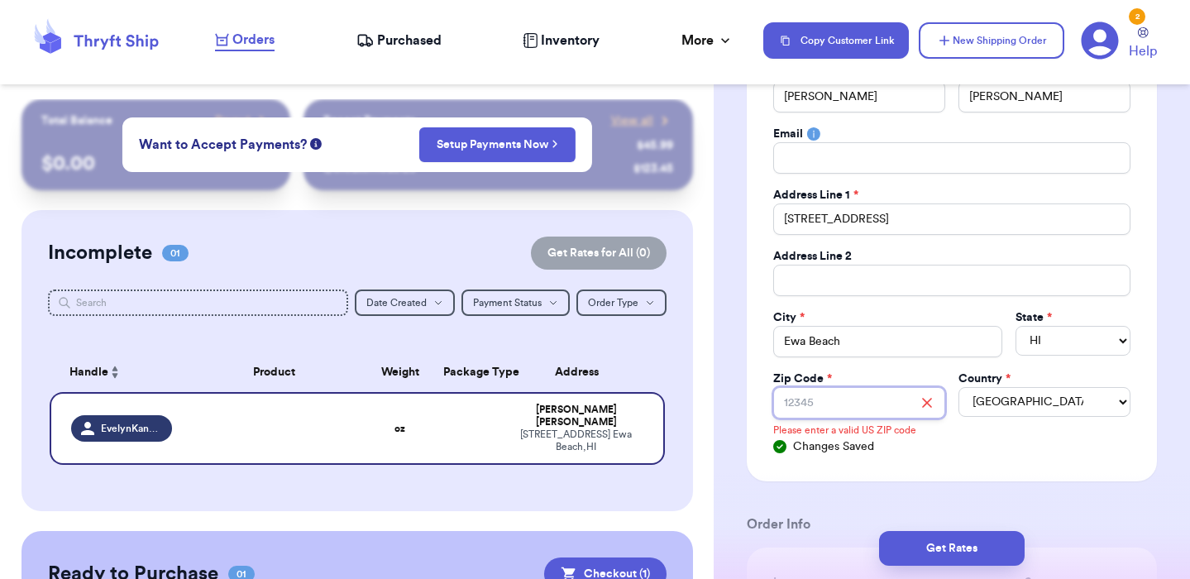
paste input "96706-1861"
click at [962, 374] on label "Country *" at bounding box center [984, 378] width 52 height 17
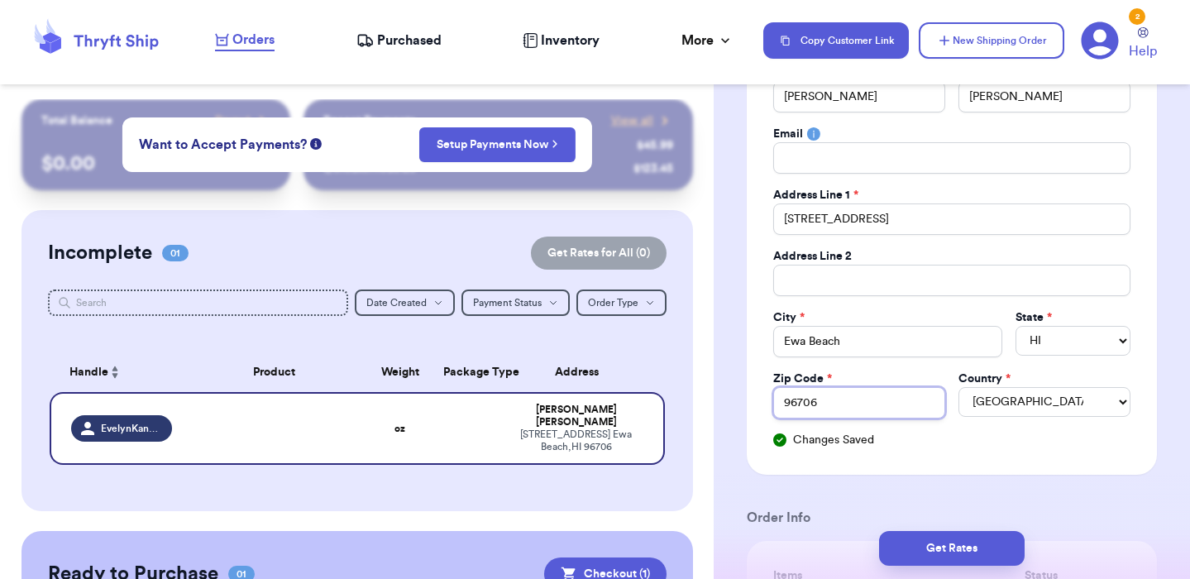
click at [854, 408] on input "96706" at bounding box center [859, 402] width 172 height 31
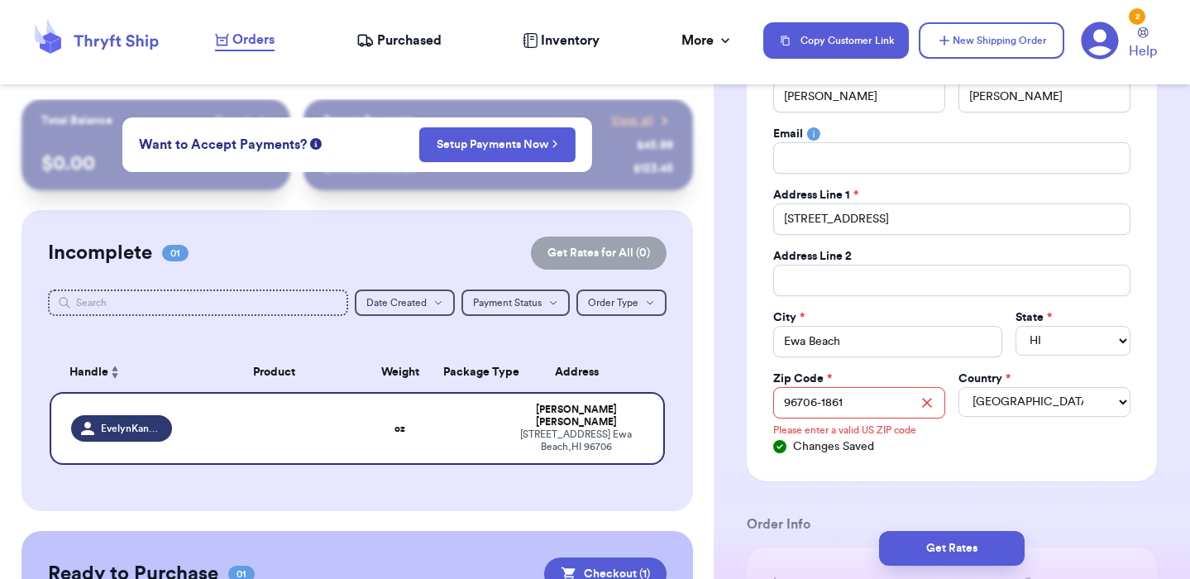
click at [954, 437] on div "Social Handle * @ EvelynKaneshiro First Name * [PERSON_NAME] Last Name * [PERSO…" at bounding box center [951, 228] width 357 height 451
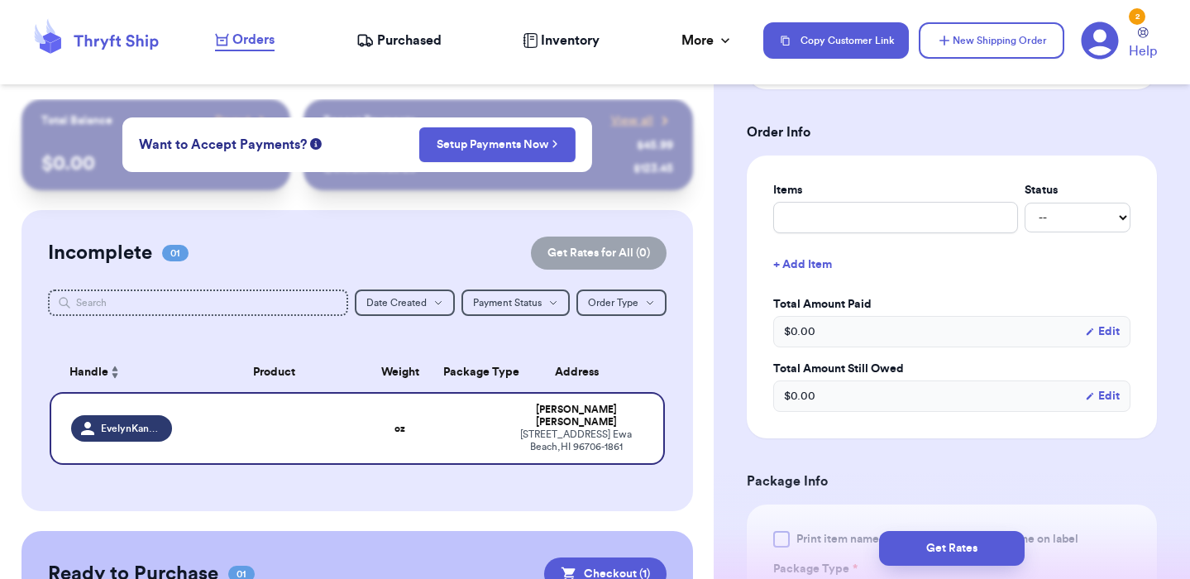
scroll to position [627, 0]
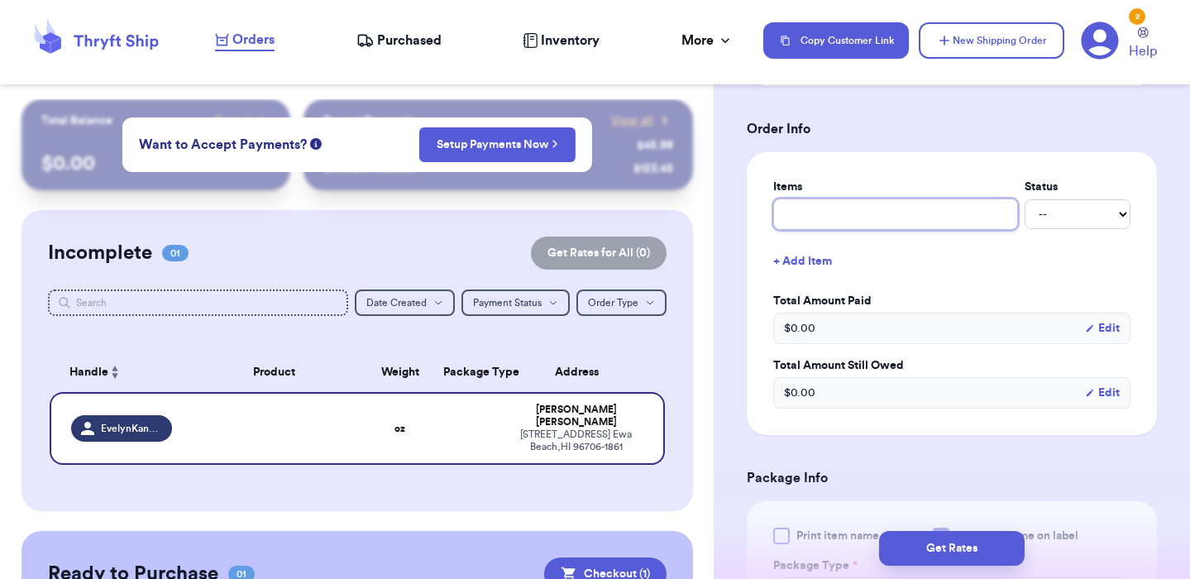
click at [816, 210] on input "text" at bounding box center [895, 213] width 245 height 31
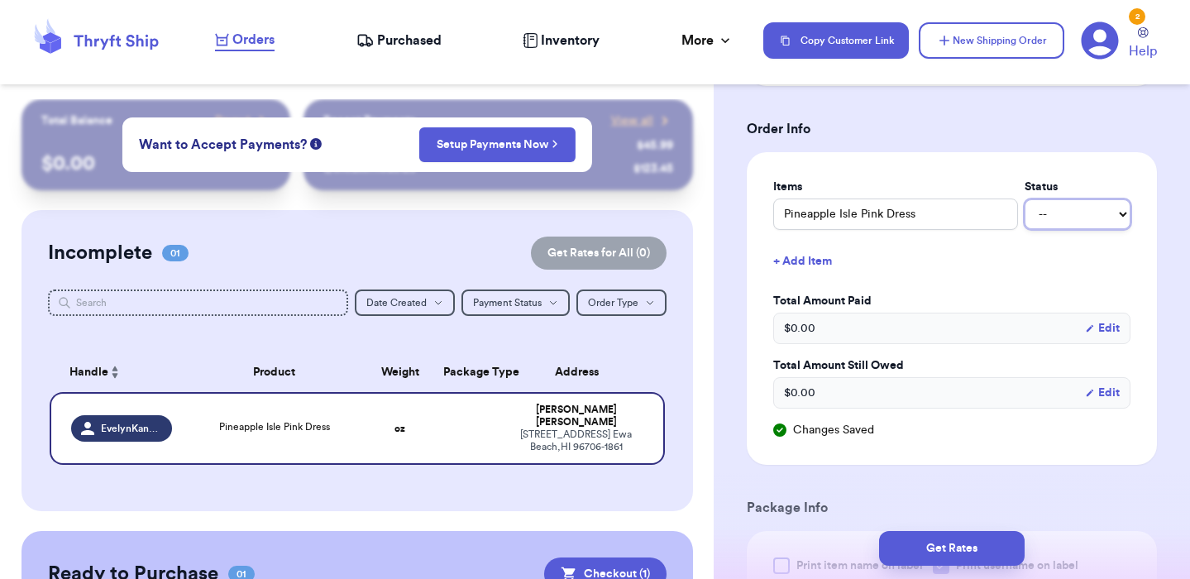
click at [1062, 218] on select "-- Paid Owes" at bounding box center [1077, 214] width 106 height 30
click at [1024, 200] on select "-- Paid Owes" at bounding box center [1077, 214] width 106 height 30
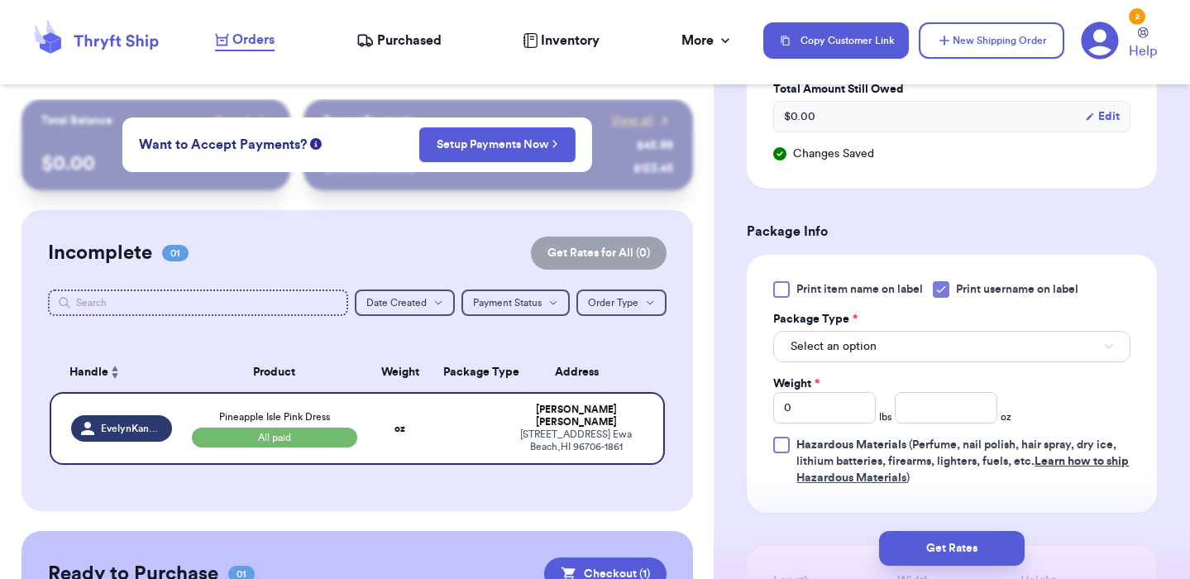
scroll to position [904, 0]
click at [949, 285] on div at bounding box center [940, 287] width 17 height 17
click at [0, 0] on input "Print username on label" at bounding box center [0, 0] width 0 height 0
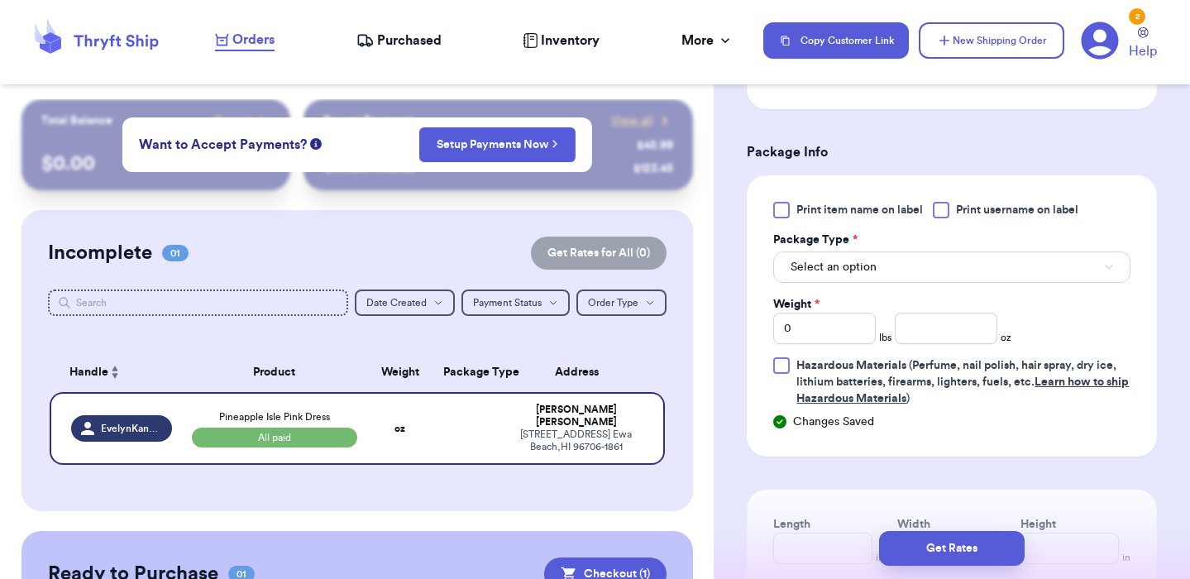
scroll to position [1002, 0]
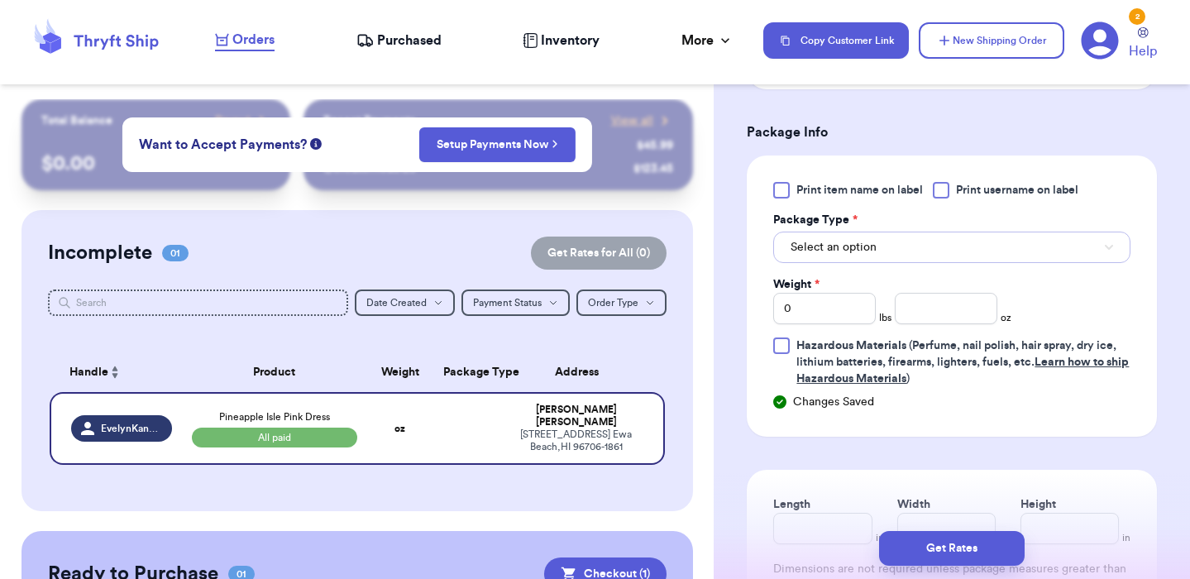
click at [898, 248] on button "Select an option" at bounding box center [951, 246] width 357 height 31
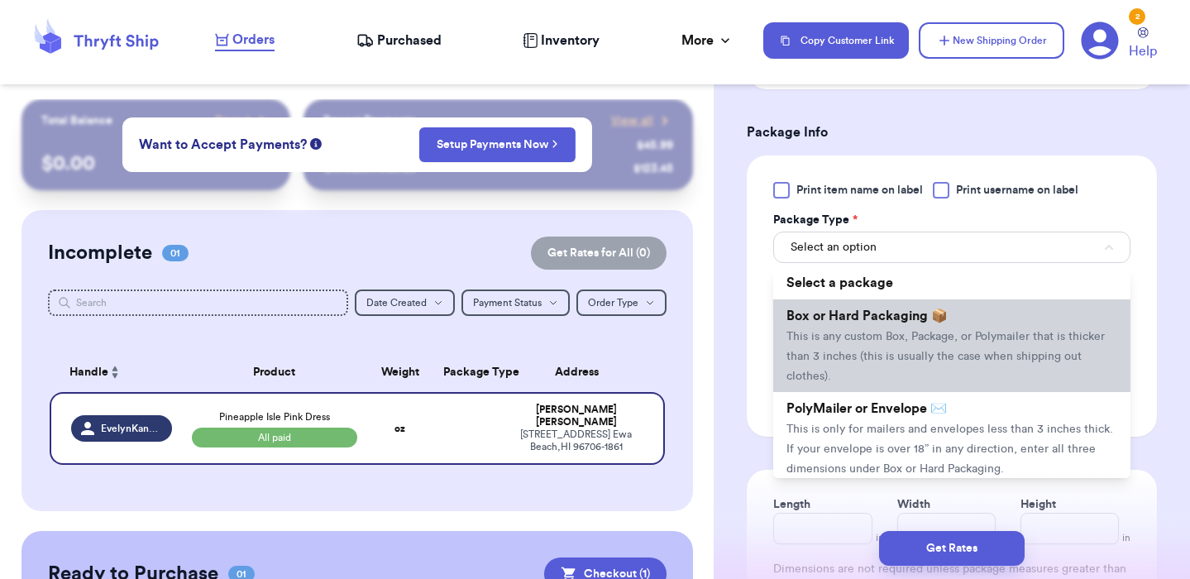
click at [885, 338] on span "This is any custom Box, Package, or Polymailer that is thicker than 3 inches (t…" at bounding box center [945, 356] width 318 height 51
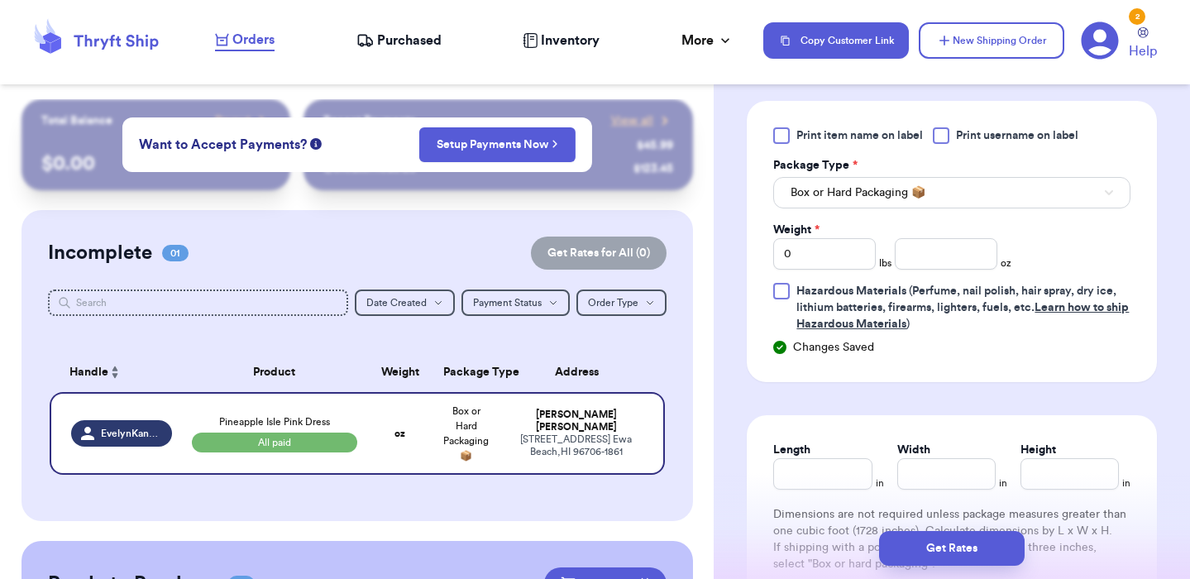
scroll to position [1070, 0]
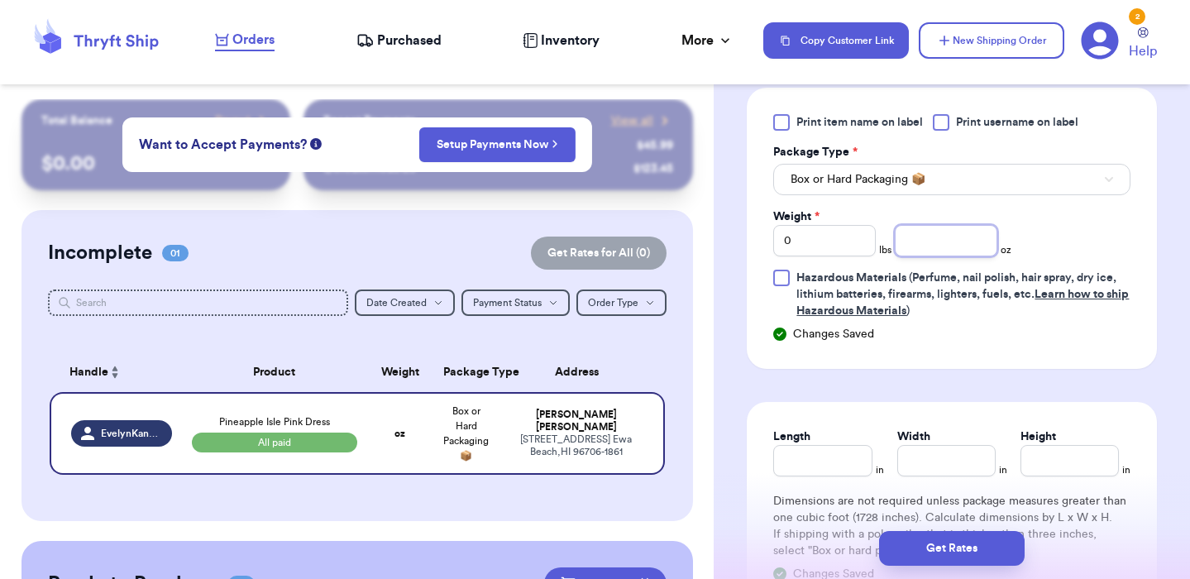
click at [930, 248] on input "number" at bounding box center [945, 240] width 103 height 31
click at [1002, 342] on div "Changes Saved" at bounding box center [951, 334] width 357 height 17
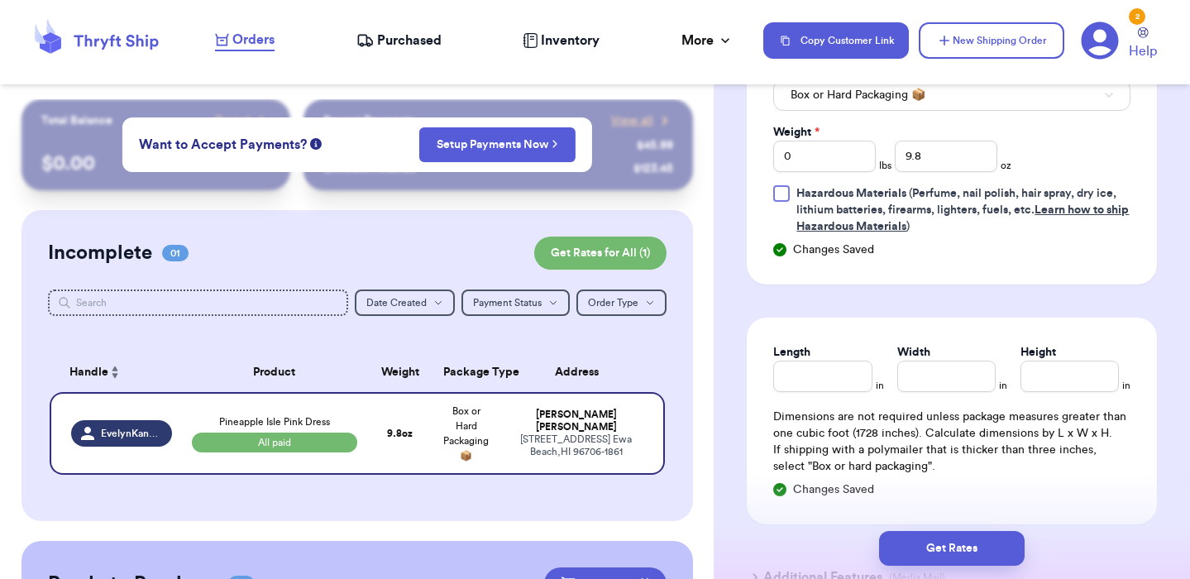
scroll to position [1158, 0]
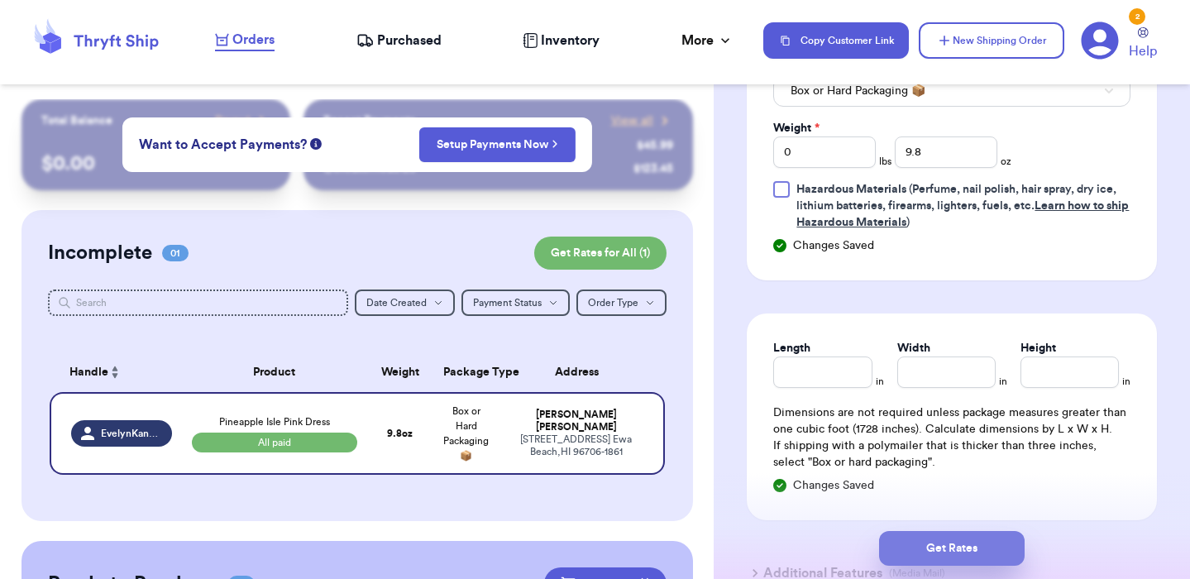
click at [961, 544] on button "Get Rates" at bounding box center [951, 548] width 145 height 35
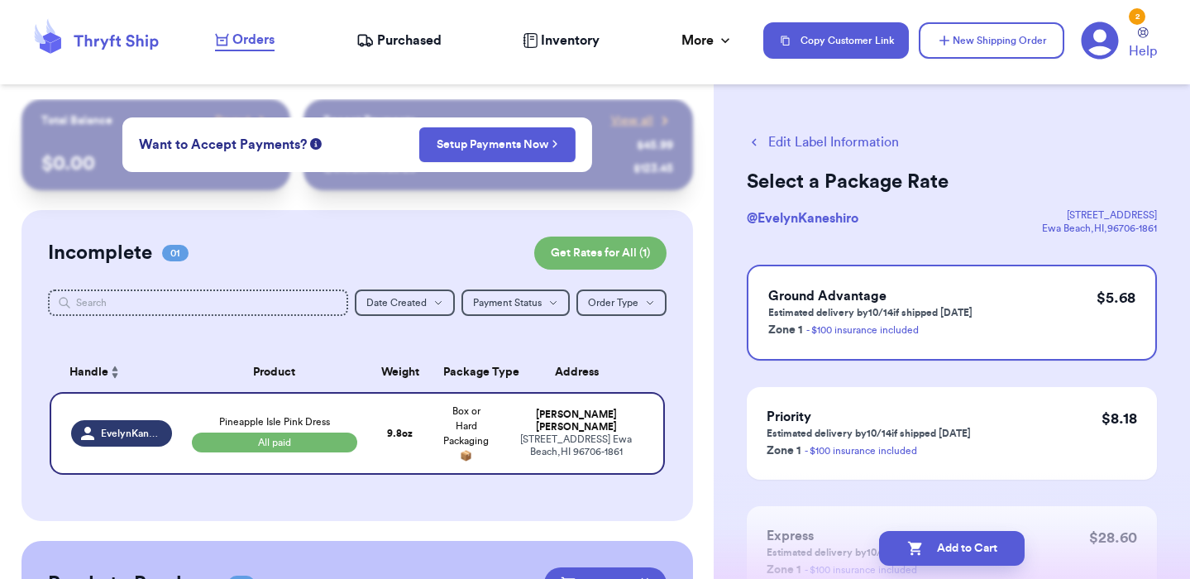
click at [790, 145] on button "Edit Label Information" at bounding box center [822, 142] width 152 height 20
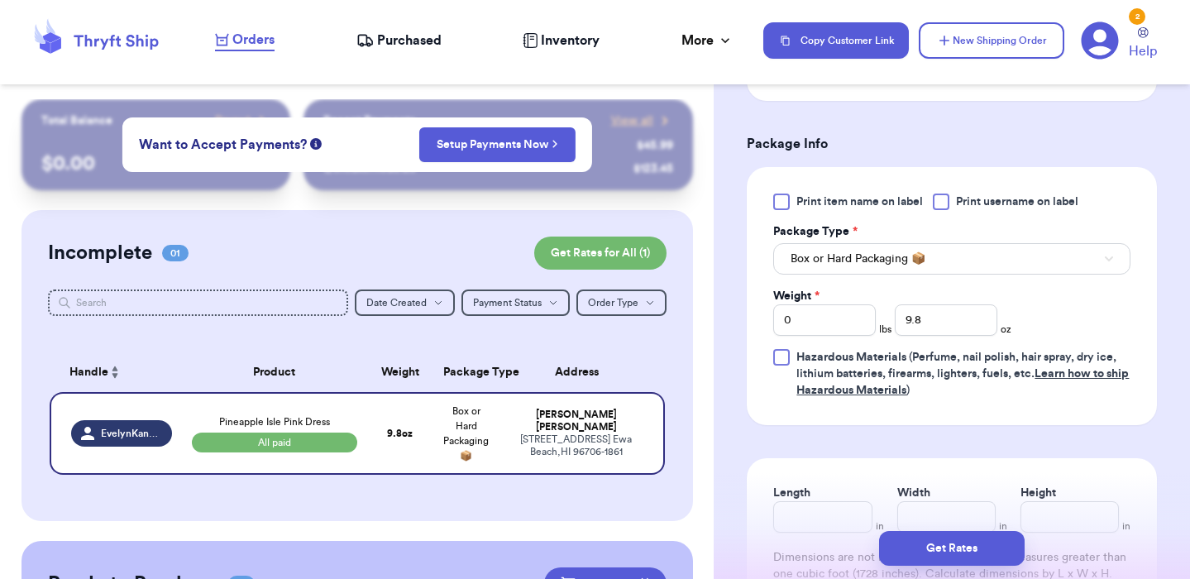
scroll to position [680, 0]
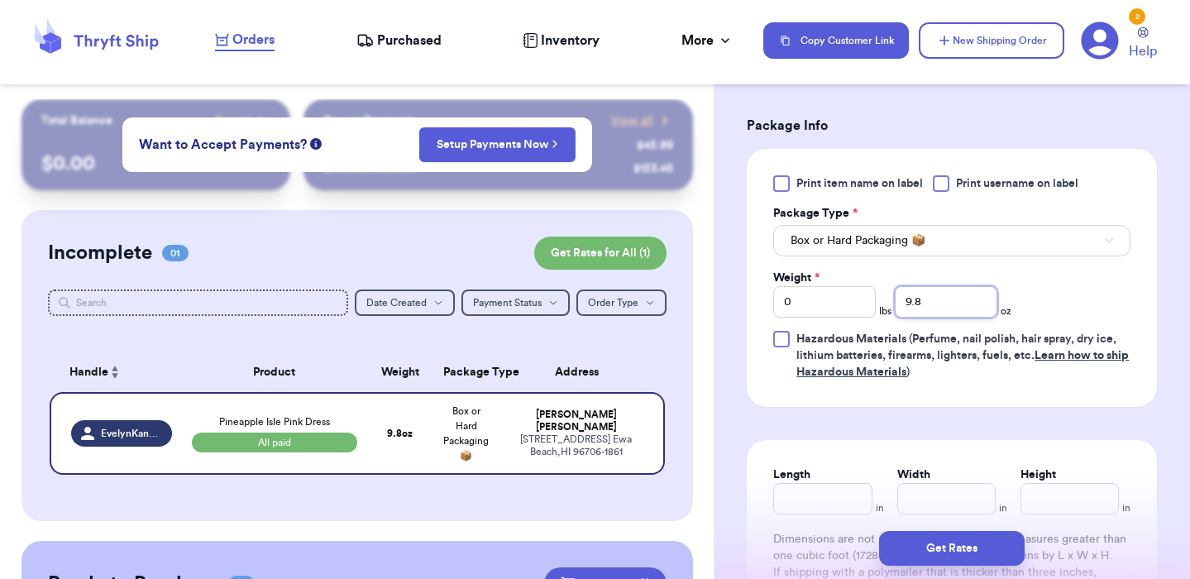
click at [931, 307] on input "9.8" at bounding box center [945, 301] width 103 height 31
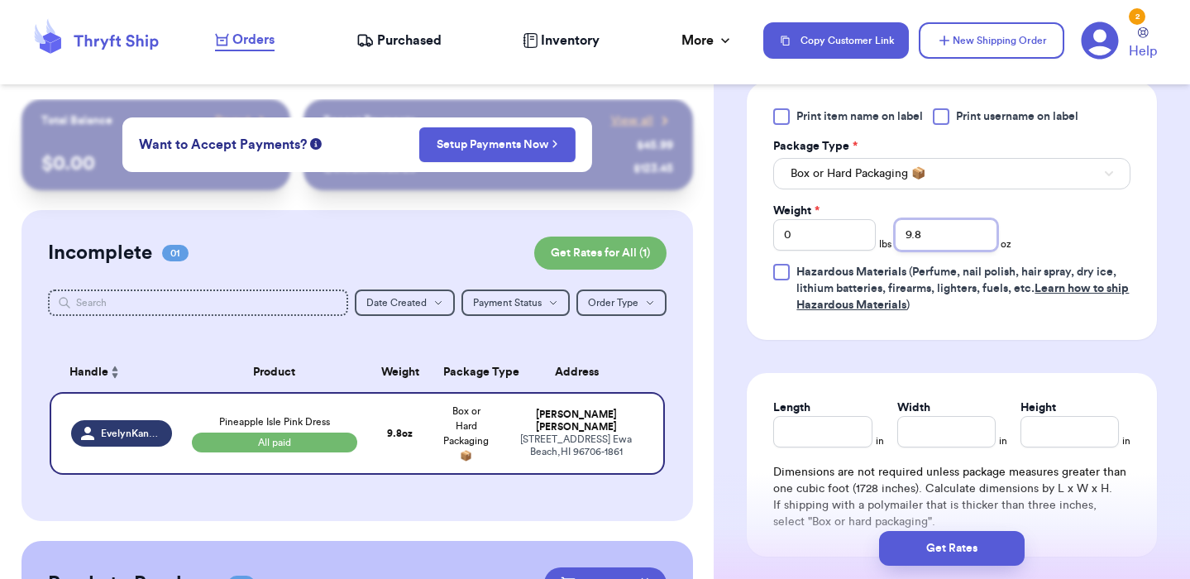
scroll to position [747, 0]
click at [948, 557] on button "Get Rates" at bounding box center [951, 548] width 145 height 35
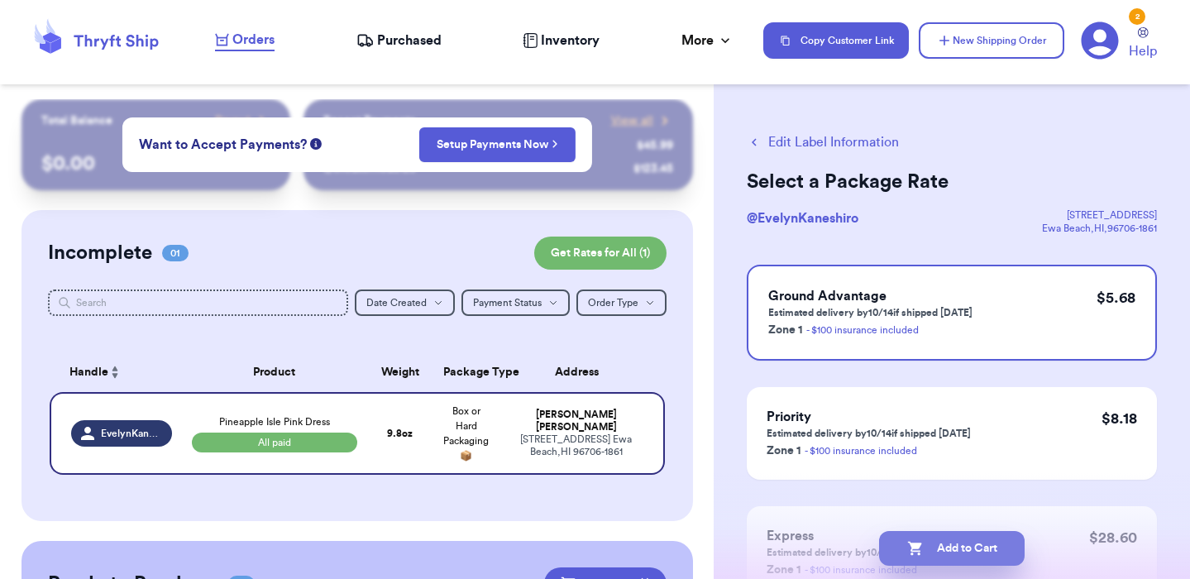
click at [918, 539] on button "Add to Cart" at bounding box center [951, 548] width 145 height 35
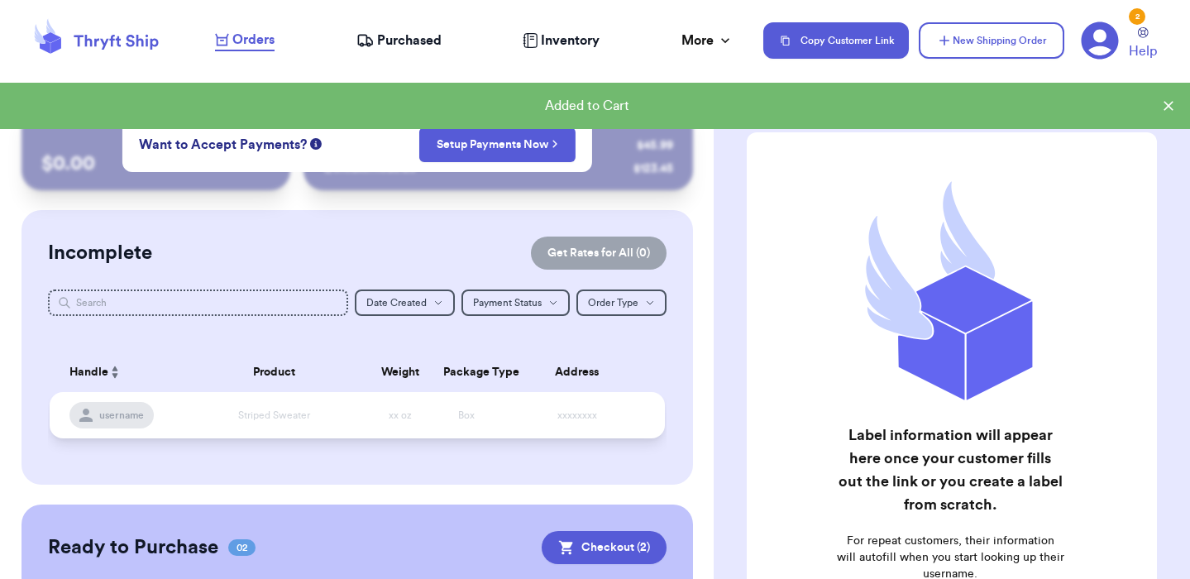
scroll to position [290, 0]
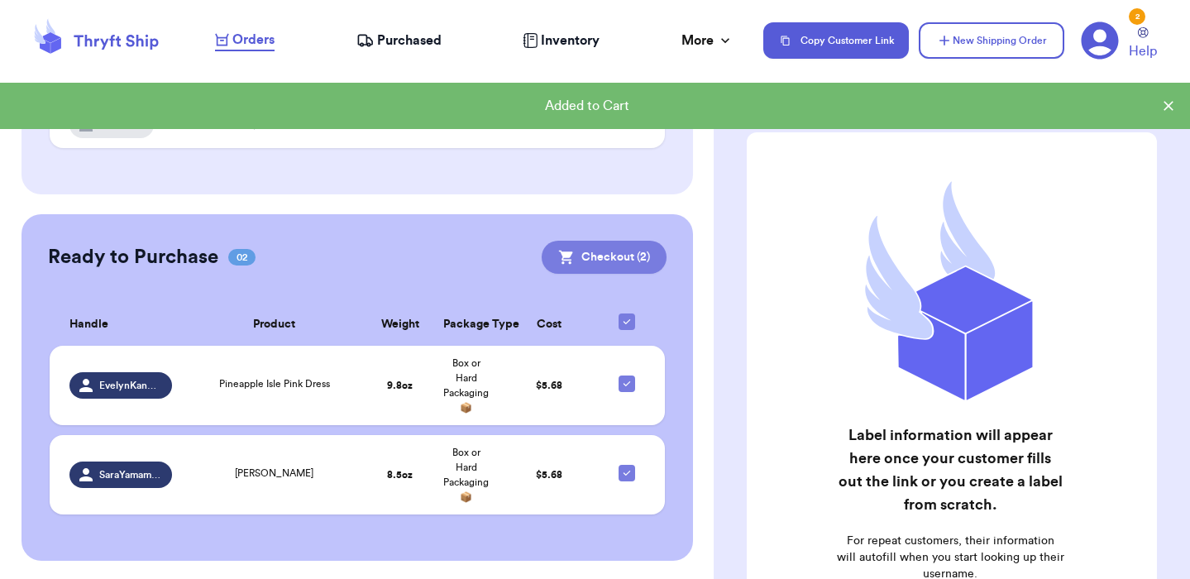
click at [613, 254] on button "Checkout ( 2 )" at bounding box center [603, 257] width 125 height 33
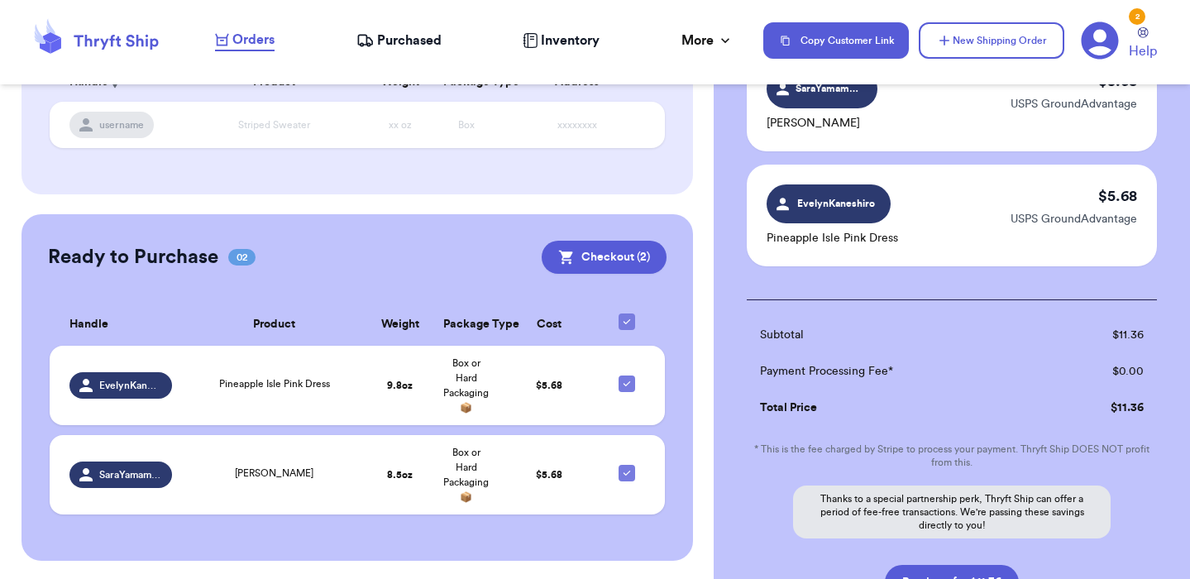
scroll to position [292, 0]
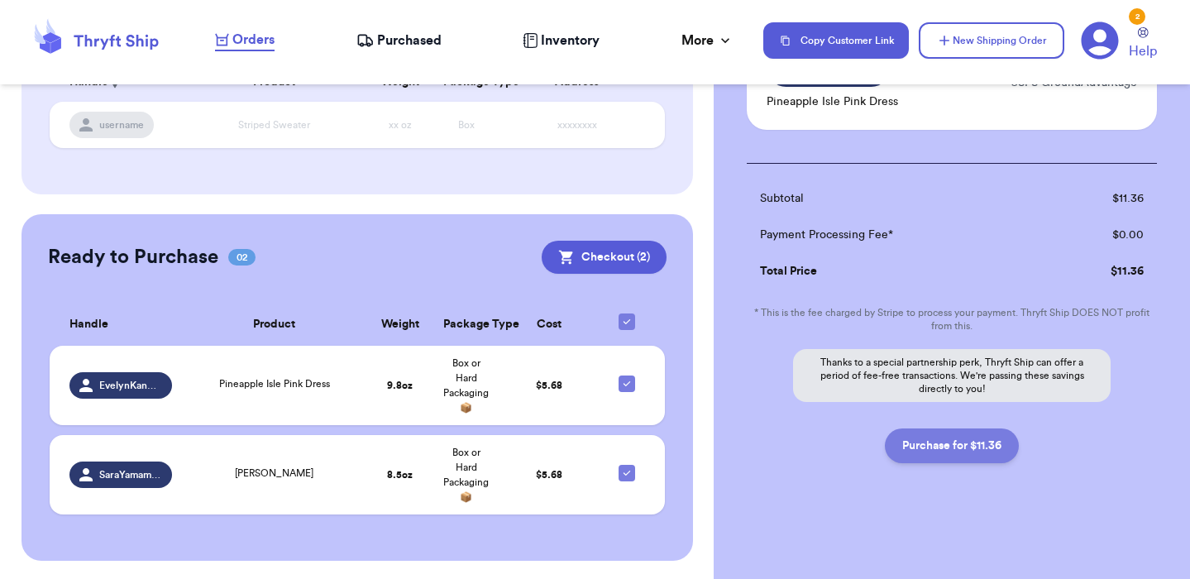
click at [927, 451] on button "Purchase for $11.36" at bounding box center [952, 445] width 134 height 35
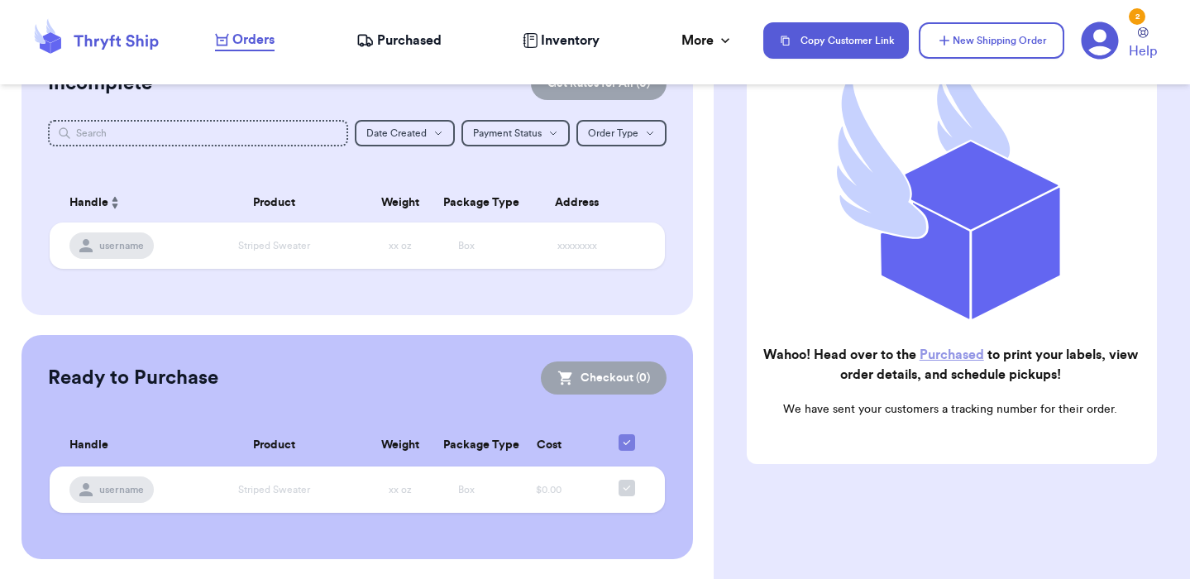
scroll to position [168, 0]
click at [932, 353] on link "Purchased" at bounding box center [951, 354] width 64 height 13
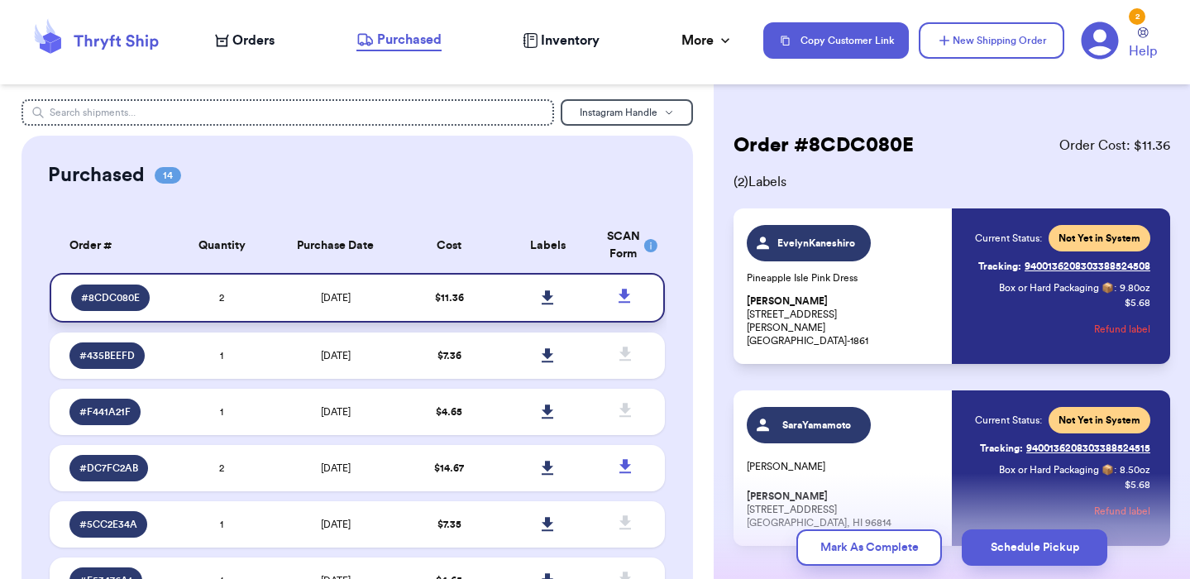
click at [548, 305] on link at bounding box center [547, 297] width 36 height 36
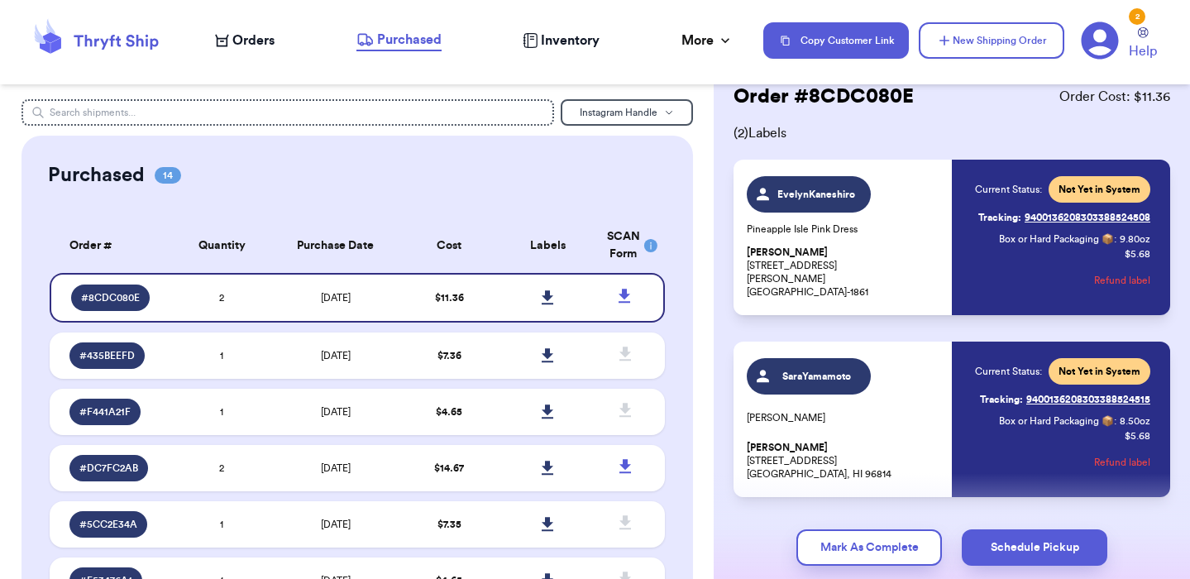
scroll to position [62, 0]
